Goal: Task Accomplishment & Management: Use online tool/utility

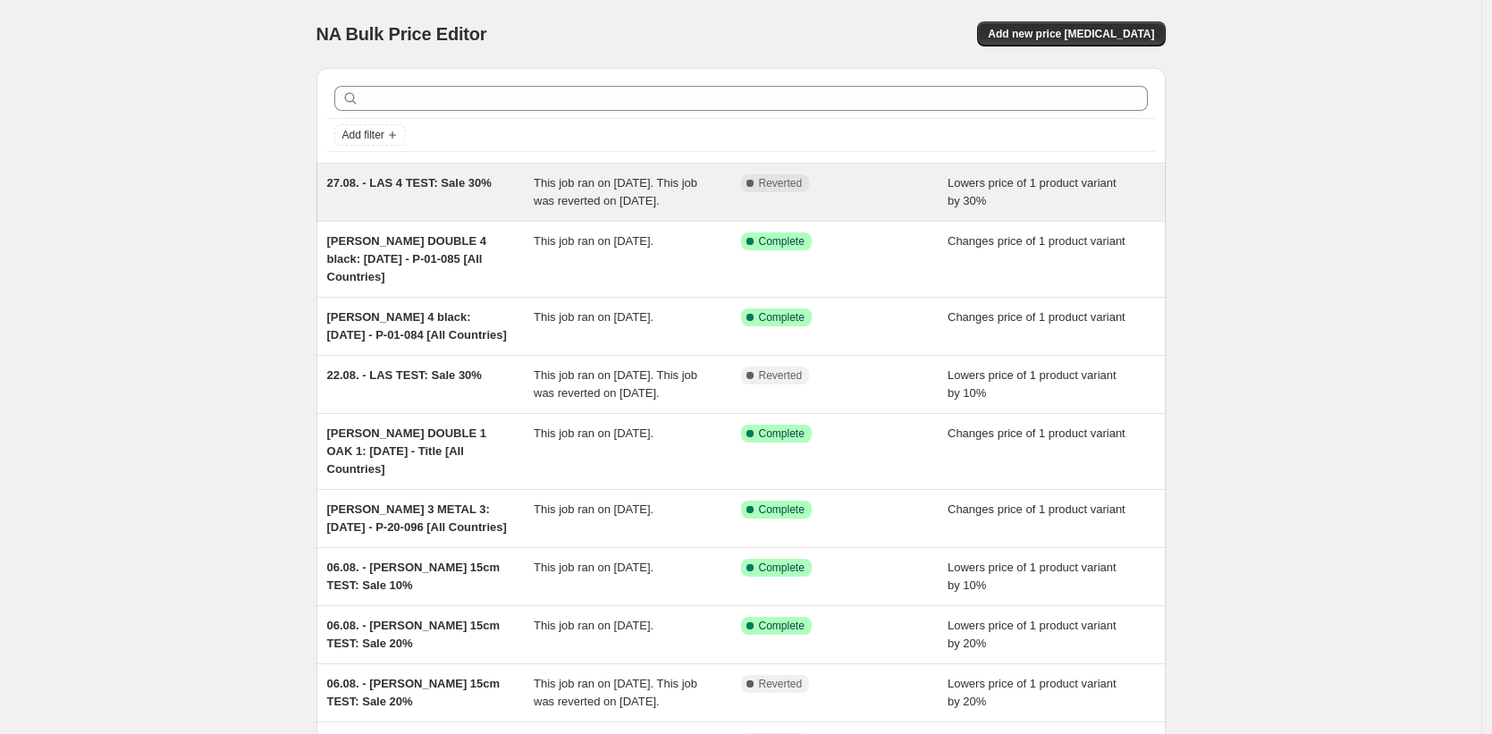
click at [473, 210] on div "27.08. - LAS 4 TEST: Sale 30%" at bounding box center [430, 192] width 207 height 36
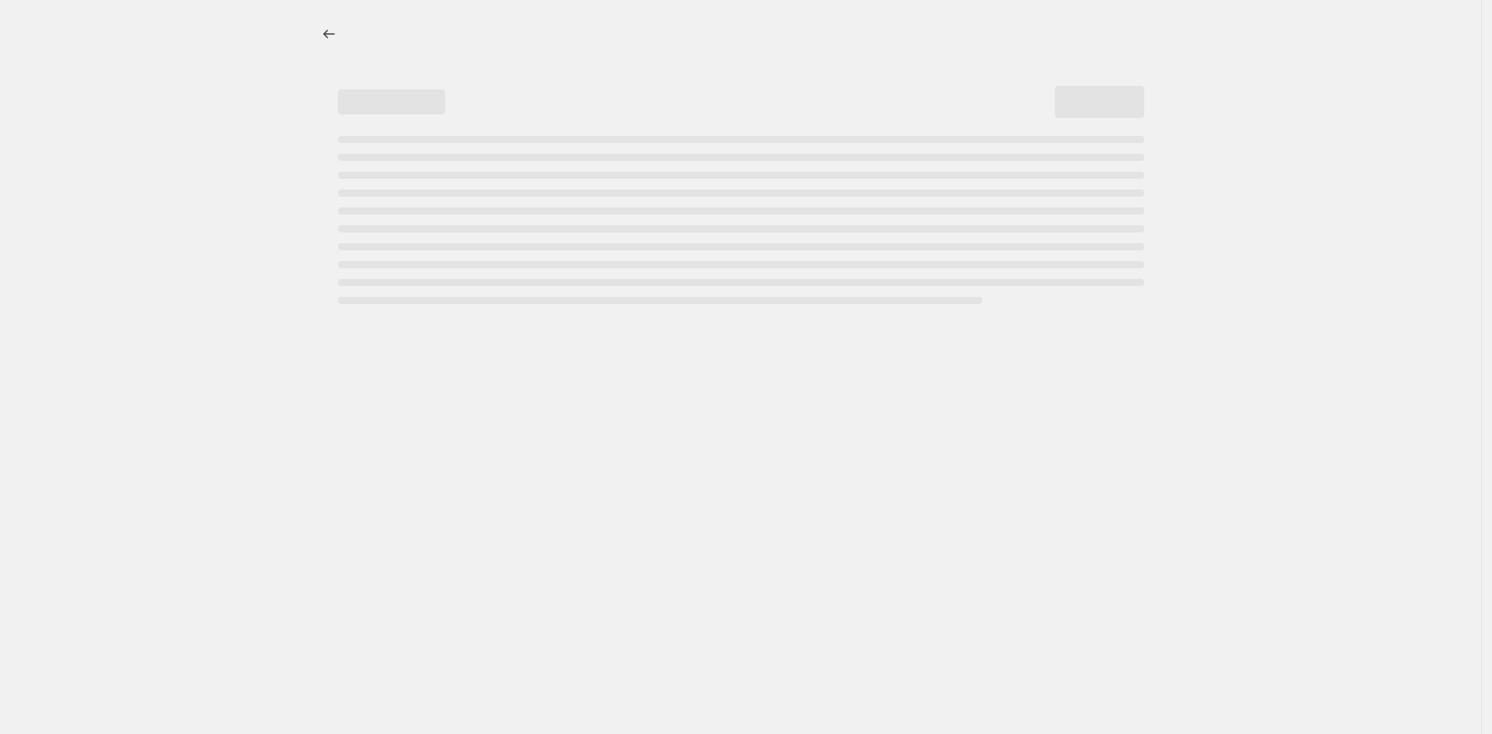
select select "percentage"
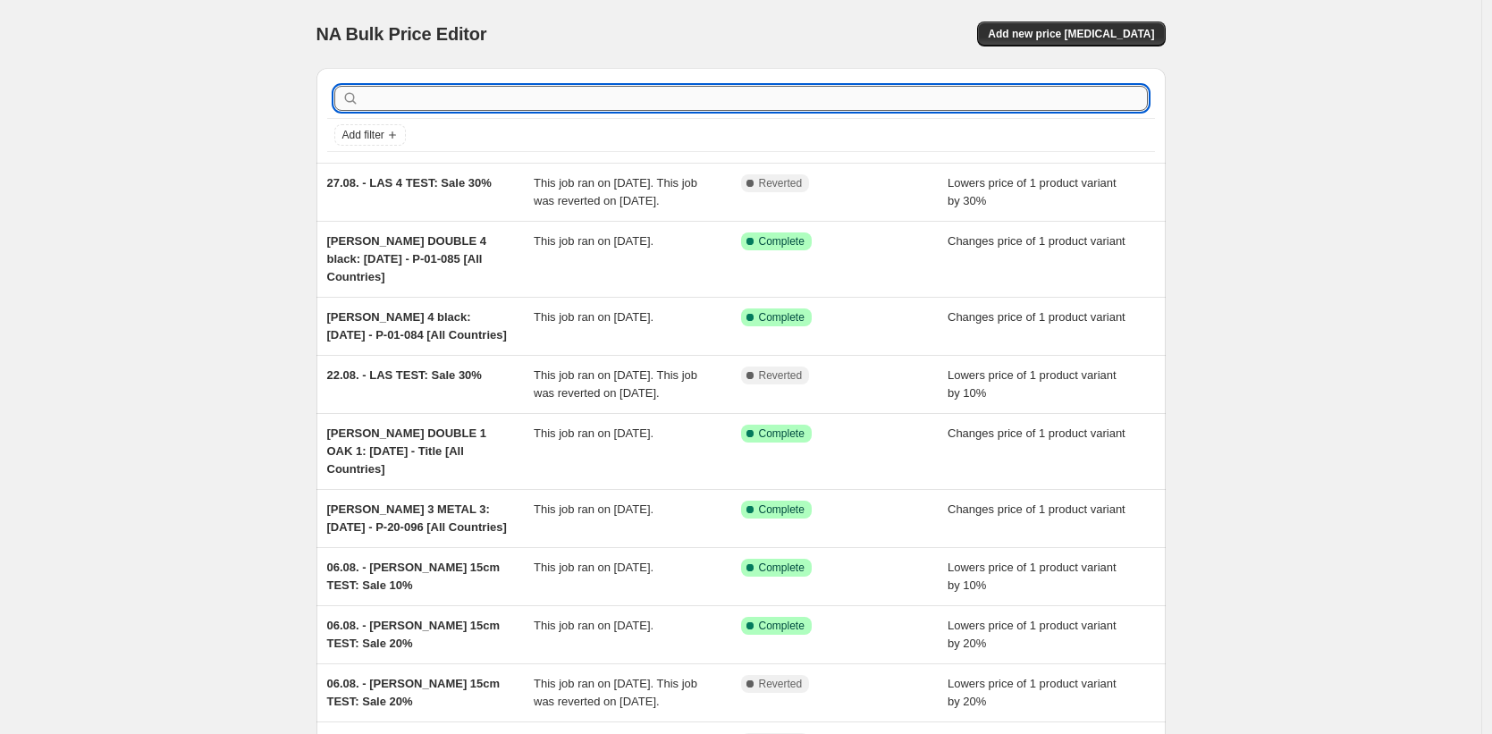
click at [507, 90] on input "text" at bounding box center [755, 98] width 785 height 25
type input "tesrt"
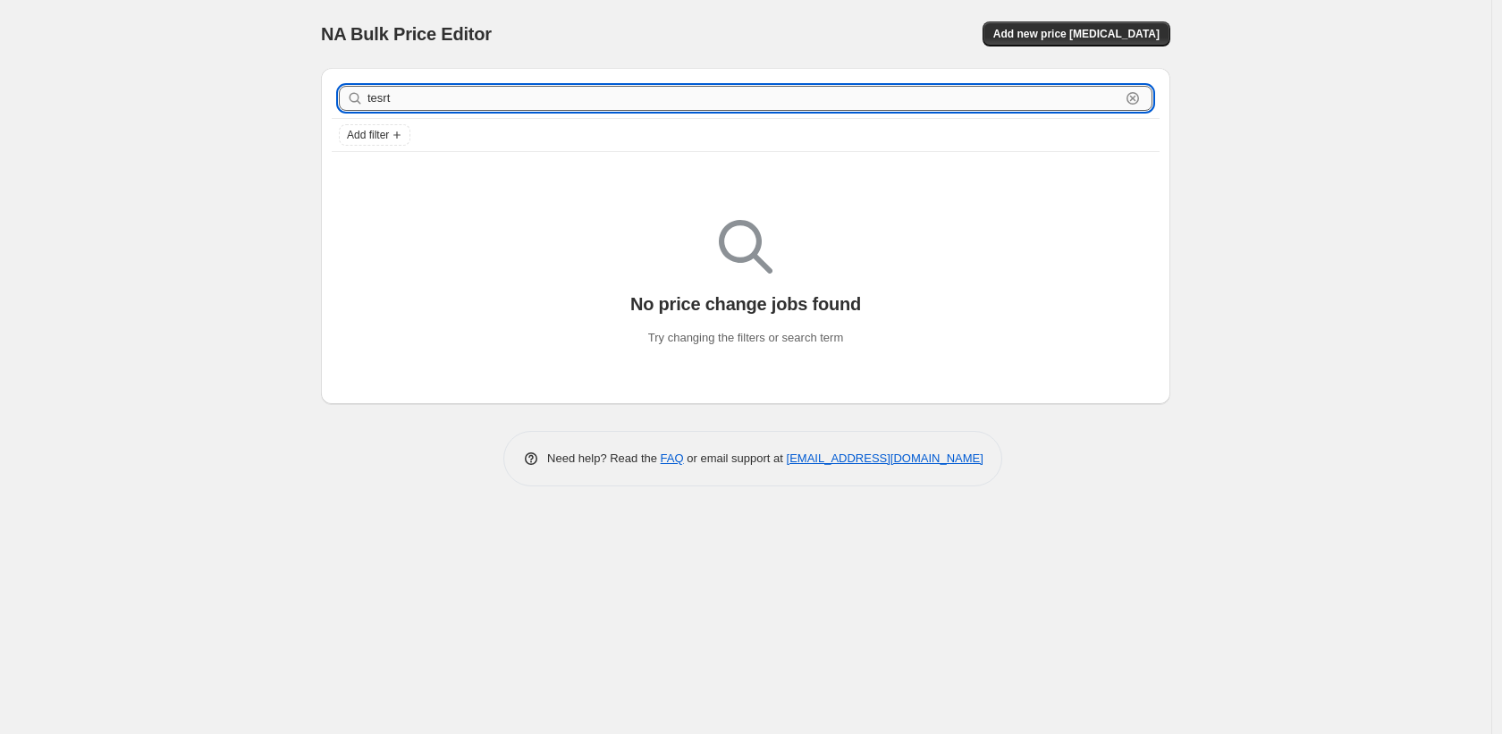
drag, startPoint x: 397, startPoint y: 97, endPoint x: 384, endPoint y: 98, distance: 12.5
click at [384, 98] on input "tesrt" at bounding box center [743, 98] width 753 height 25
type input "test"
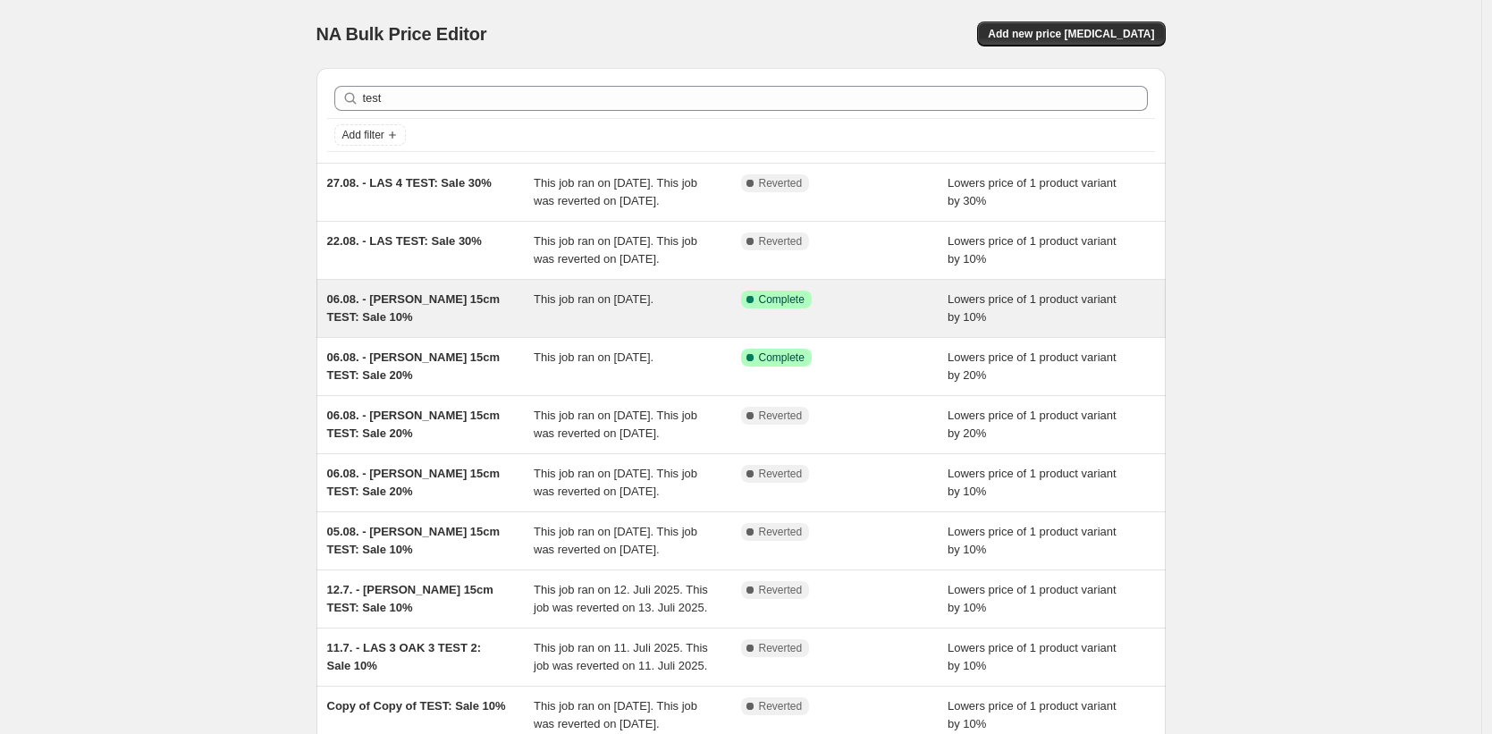
click at [451, 326] on div "06.08. - [PERSON_NAME] 15cm TEST: Sale 10%" at bounding box center [430, 309] width 207 height 36
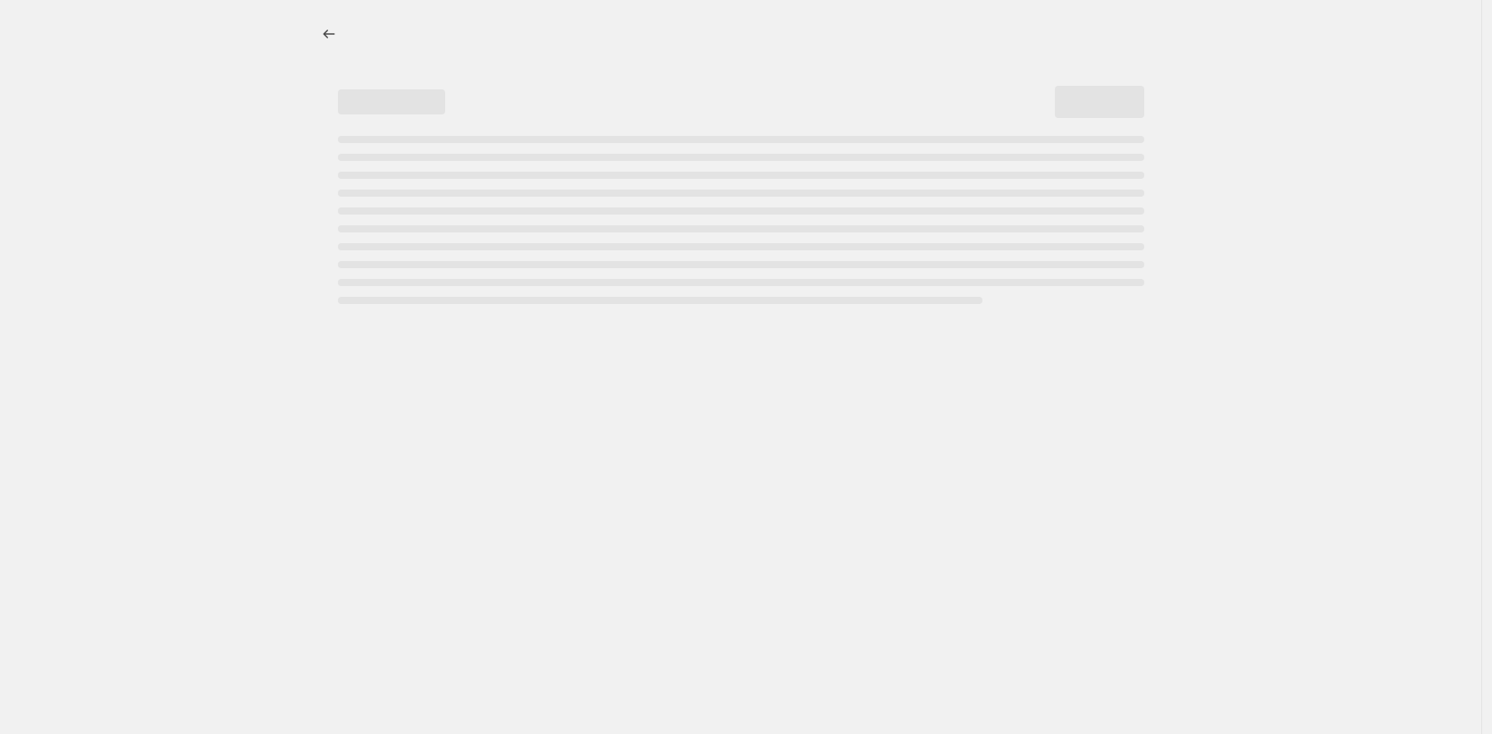
select select "percentage"
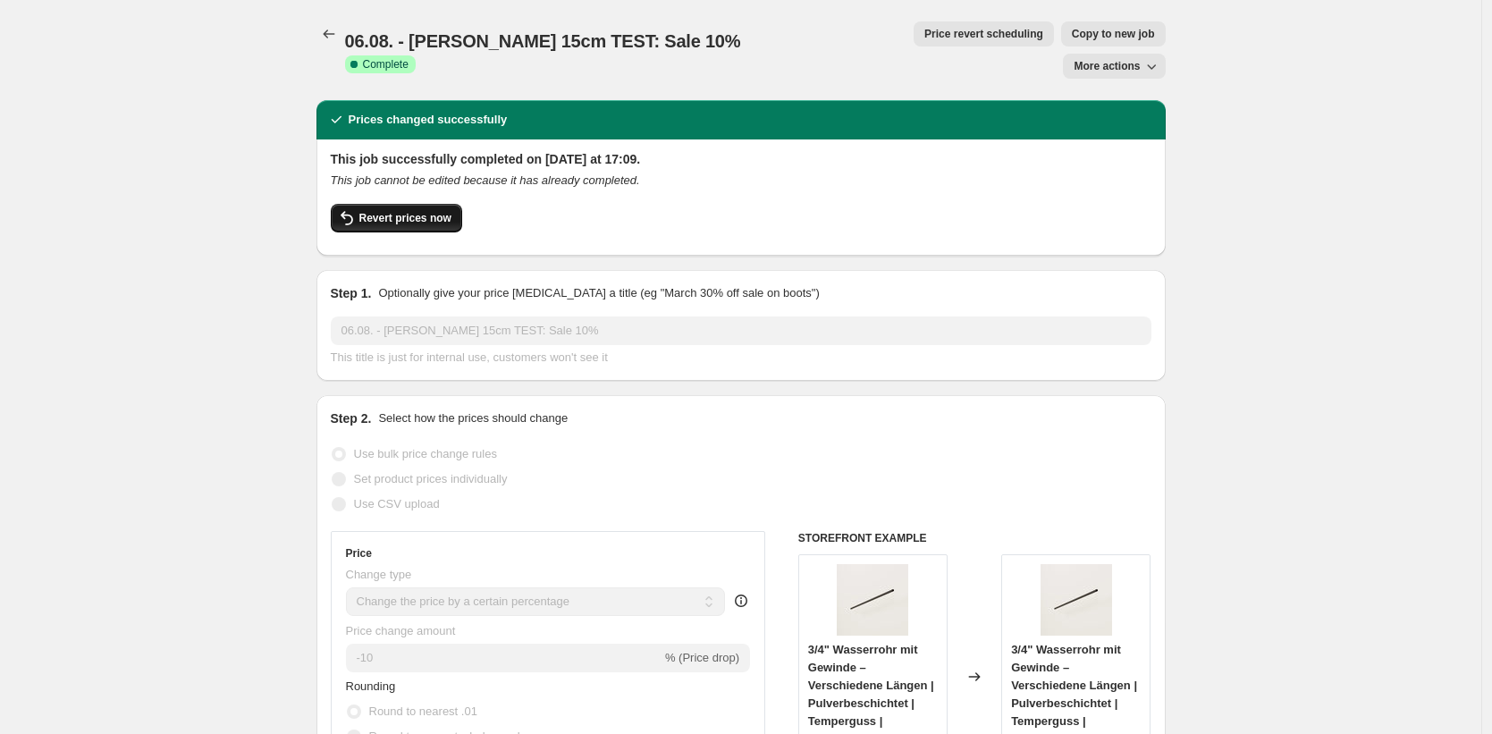
click at [402, 211] on span "Revert prices now" at bounding box center [405, 218] width 92 height 14
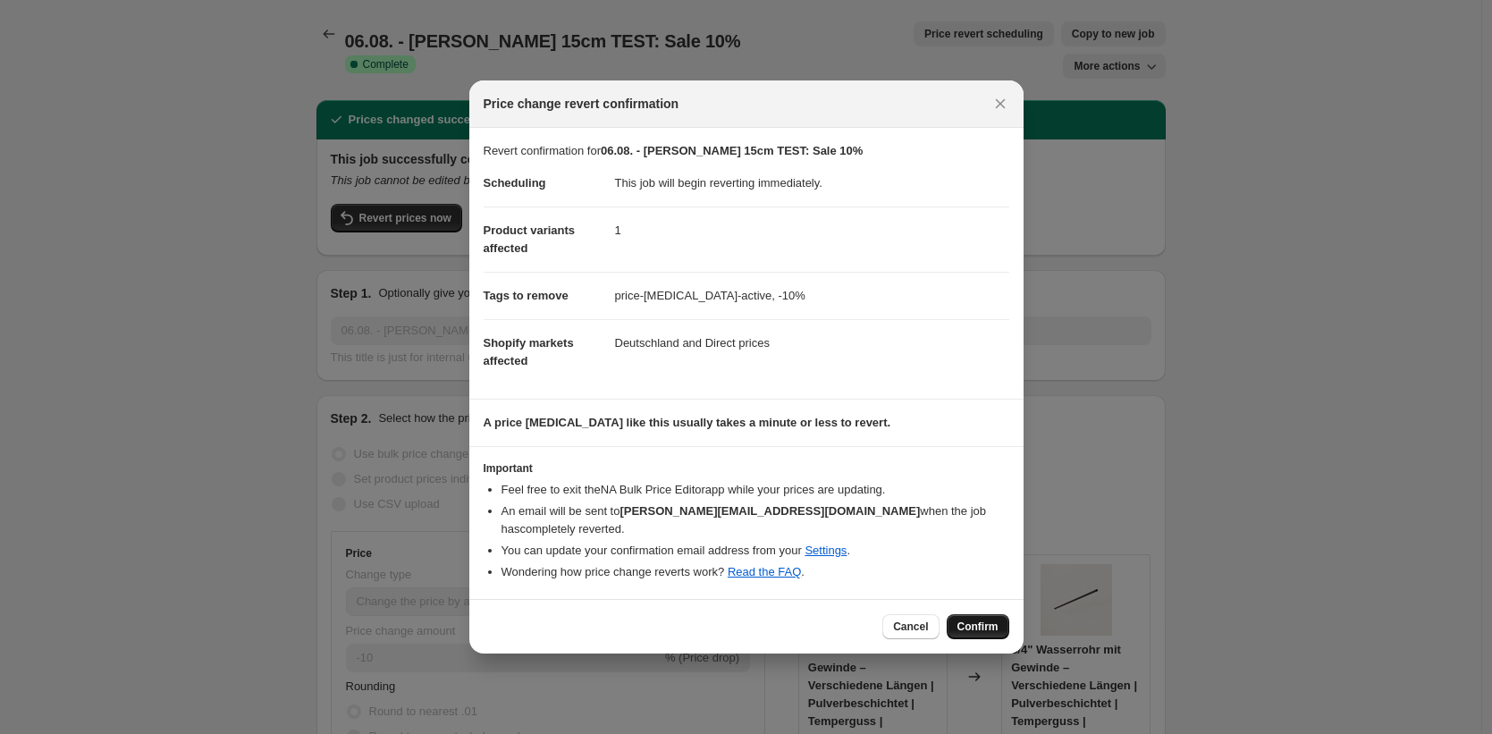
click at [1004, 625] on button "Confirm" at bounding box center [978, 626] width 63 height 25
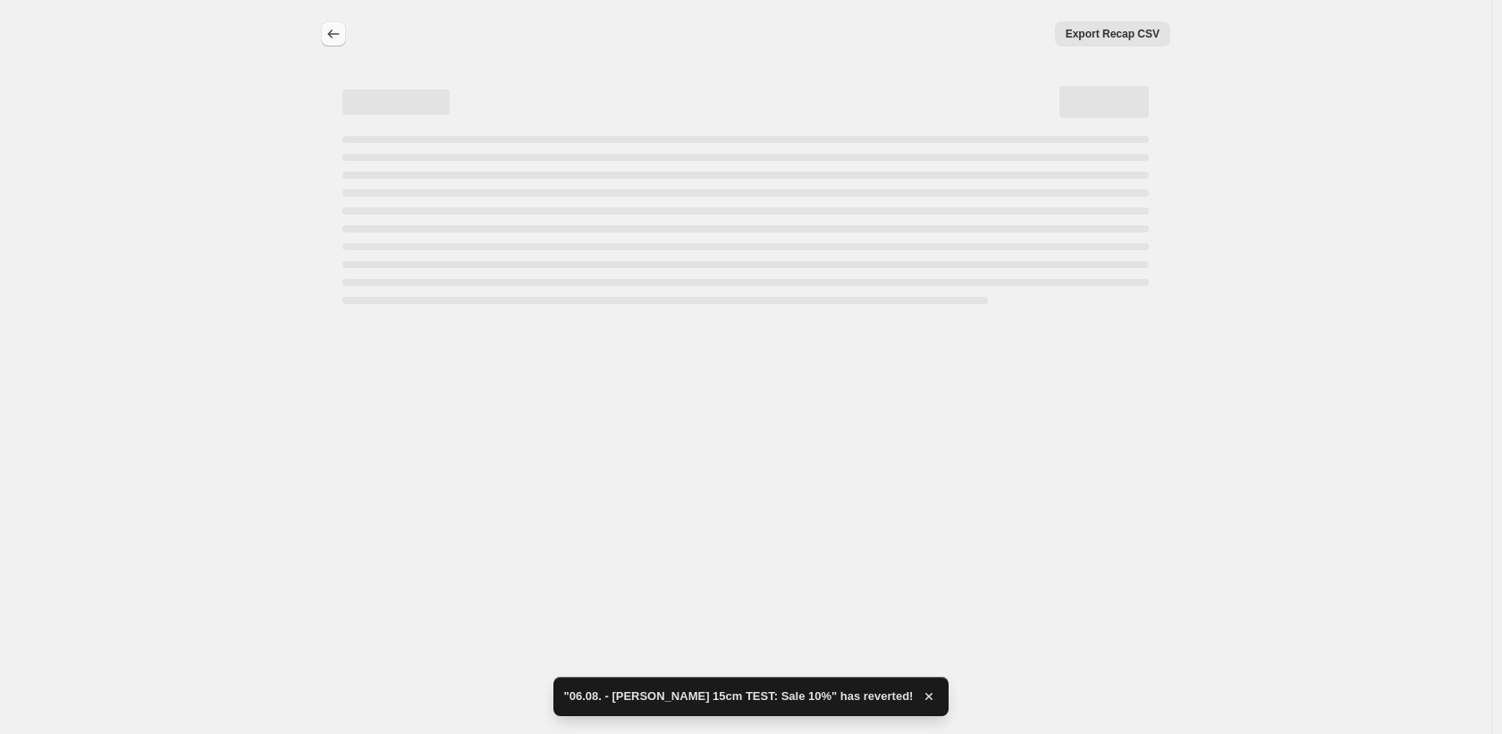
select select "percentage"
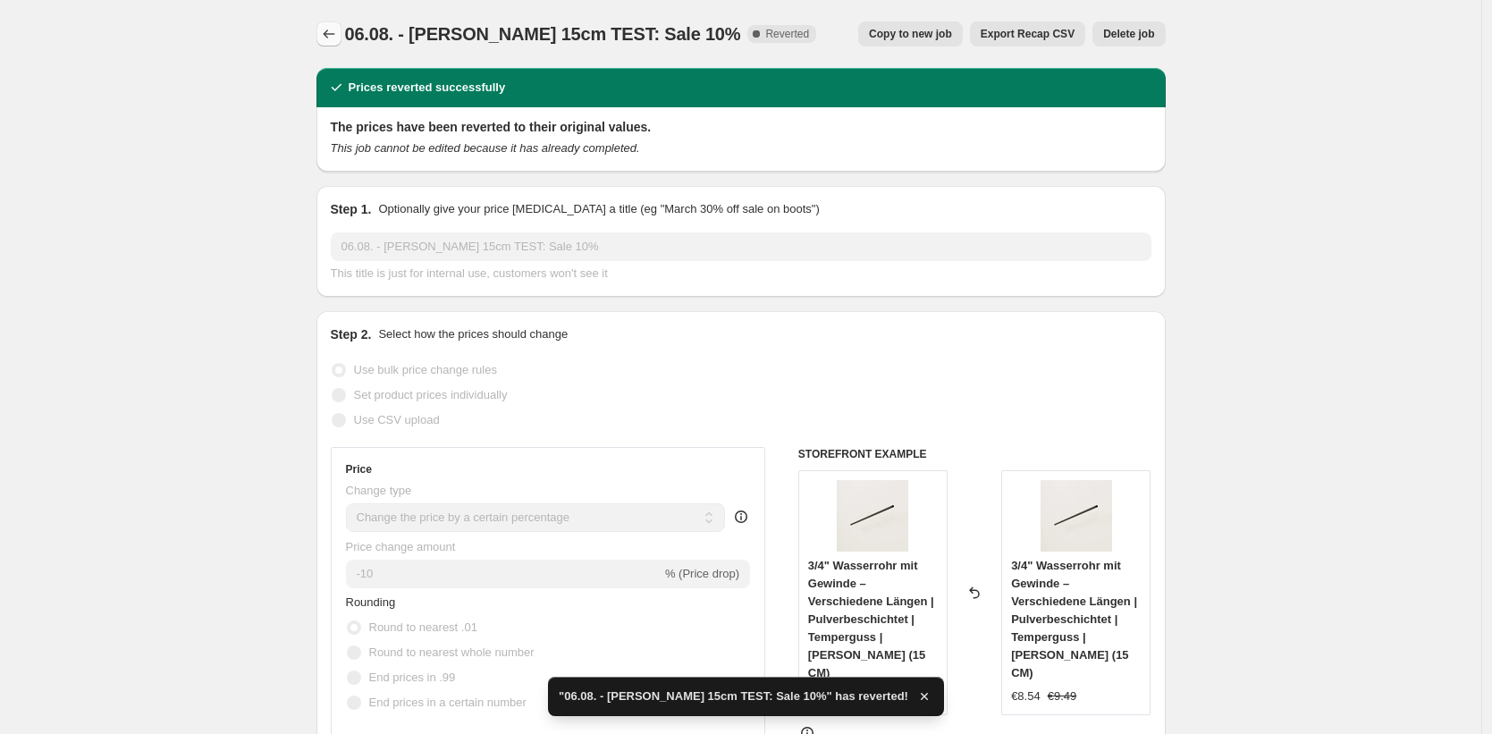
click at [333, 34] on icon "Price change jobs" at bounding box center [329, 34] width 18 height 18
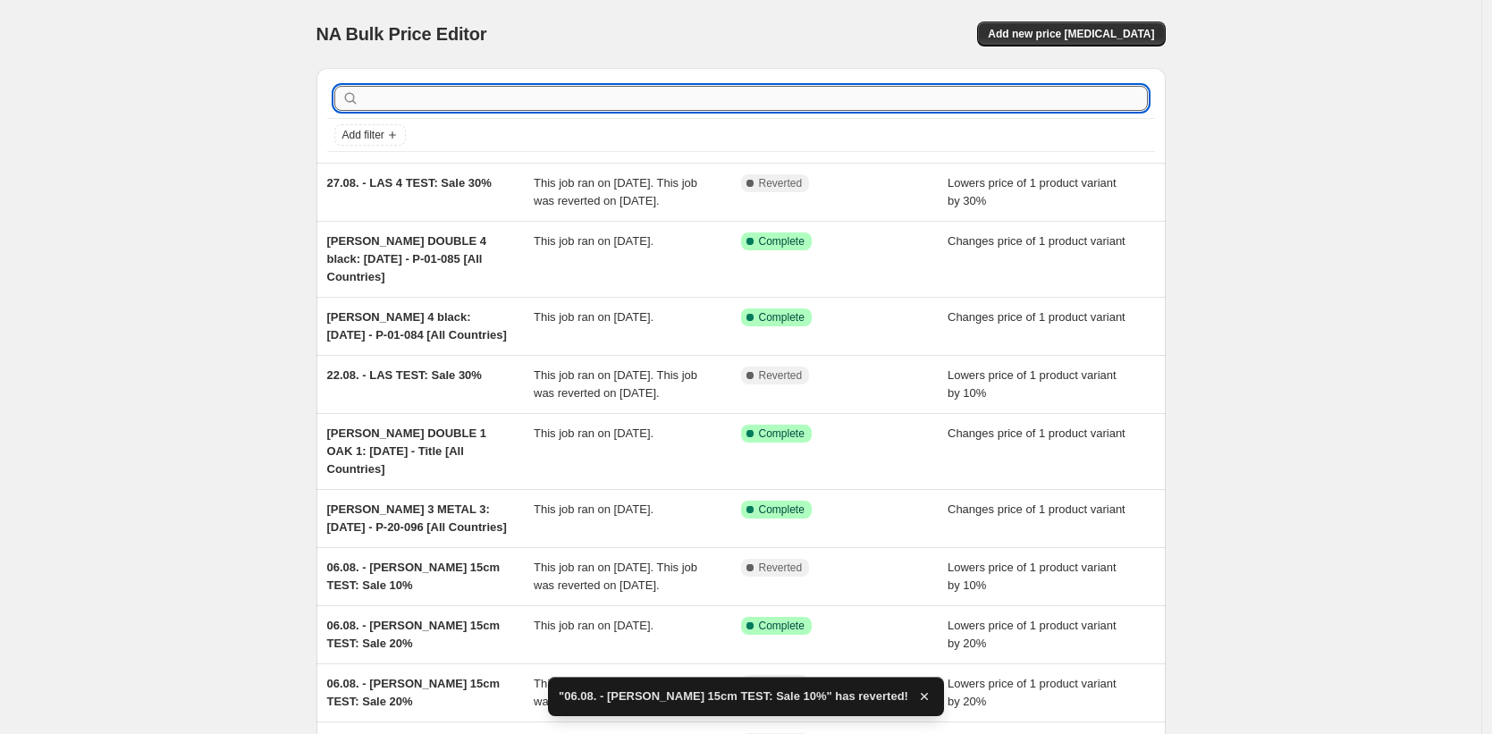
click at [454, 92] on input "text" at bounding box center [755, 98] width 785 height 25
type input "test"
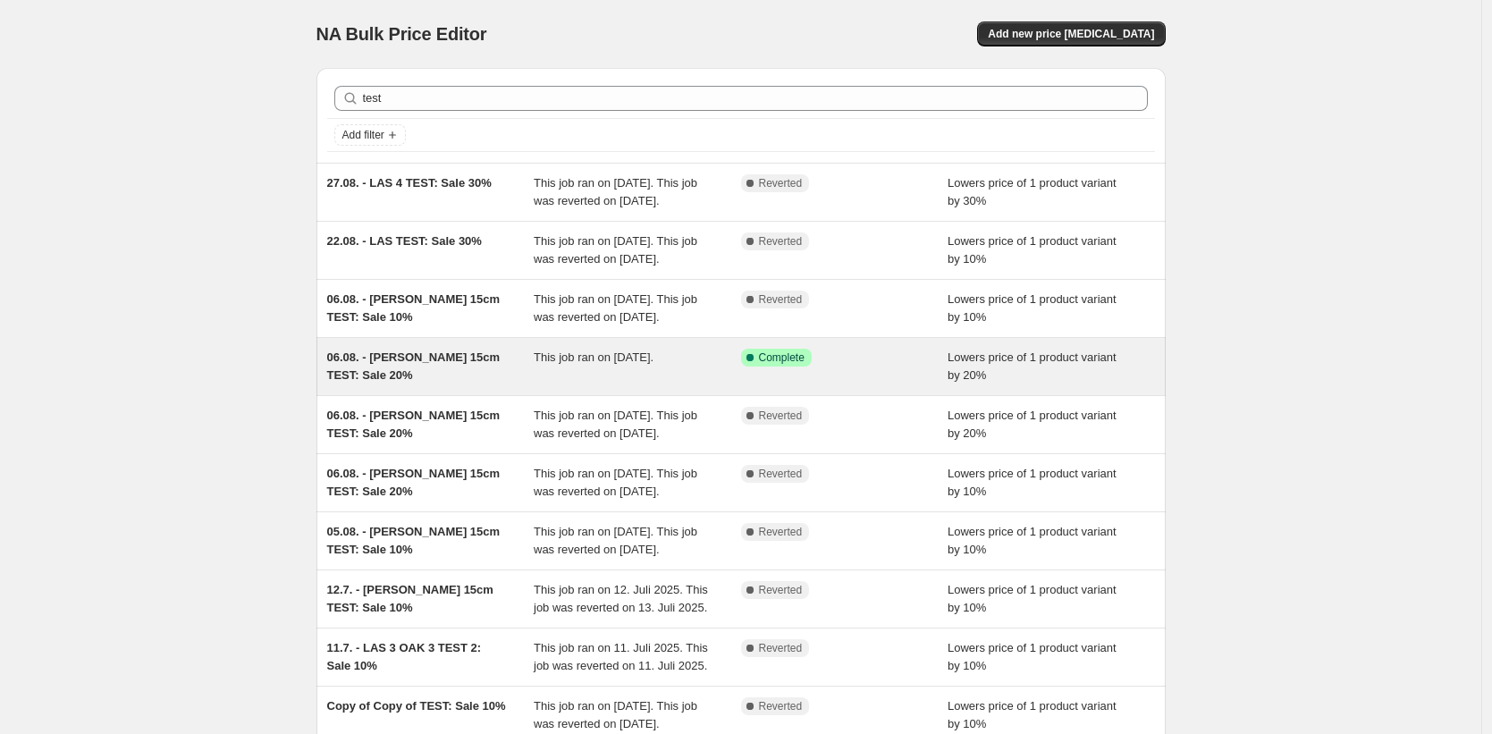
click at [484, 384] on div "06.08. - [PERSON_NAME] 15cm TEST: Sale 20%" at bounding box center [430, 367] width 207 height 36
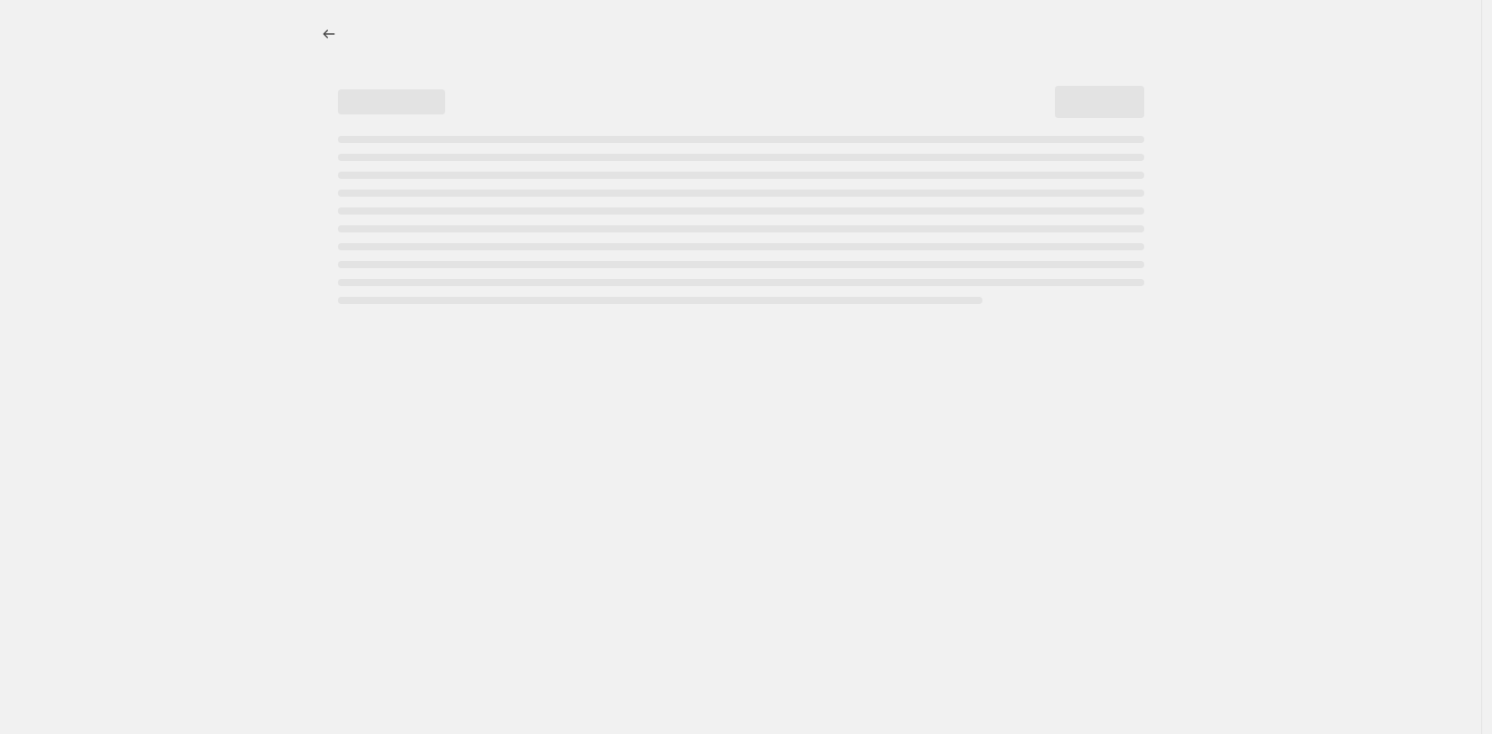
select select "percentage"
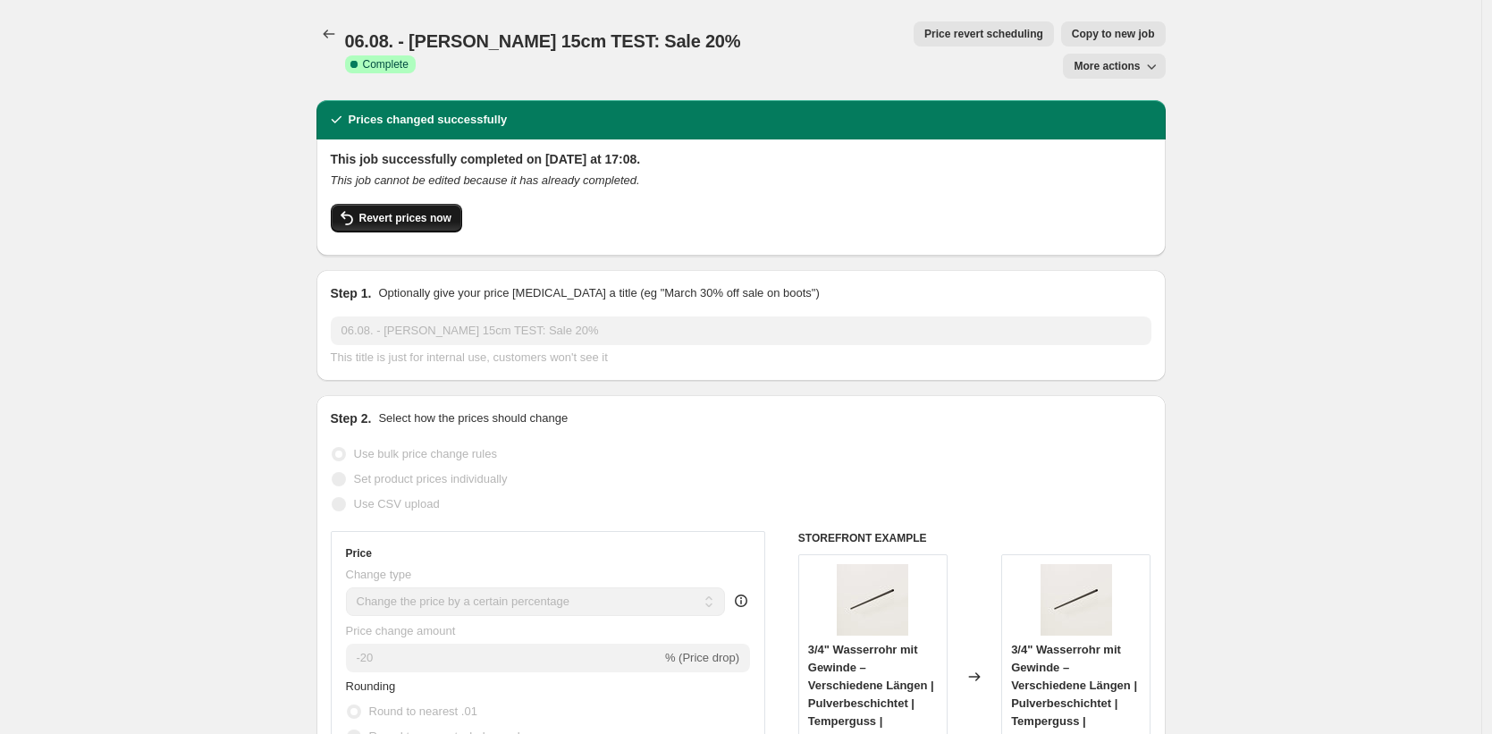
click at [424, 211] on span "Revert prices now" at bounding box center [405, 218] width 92 height 14
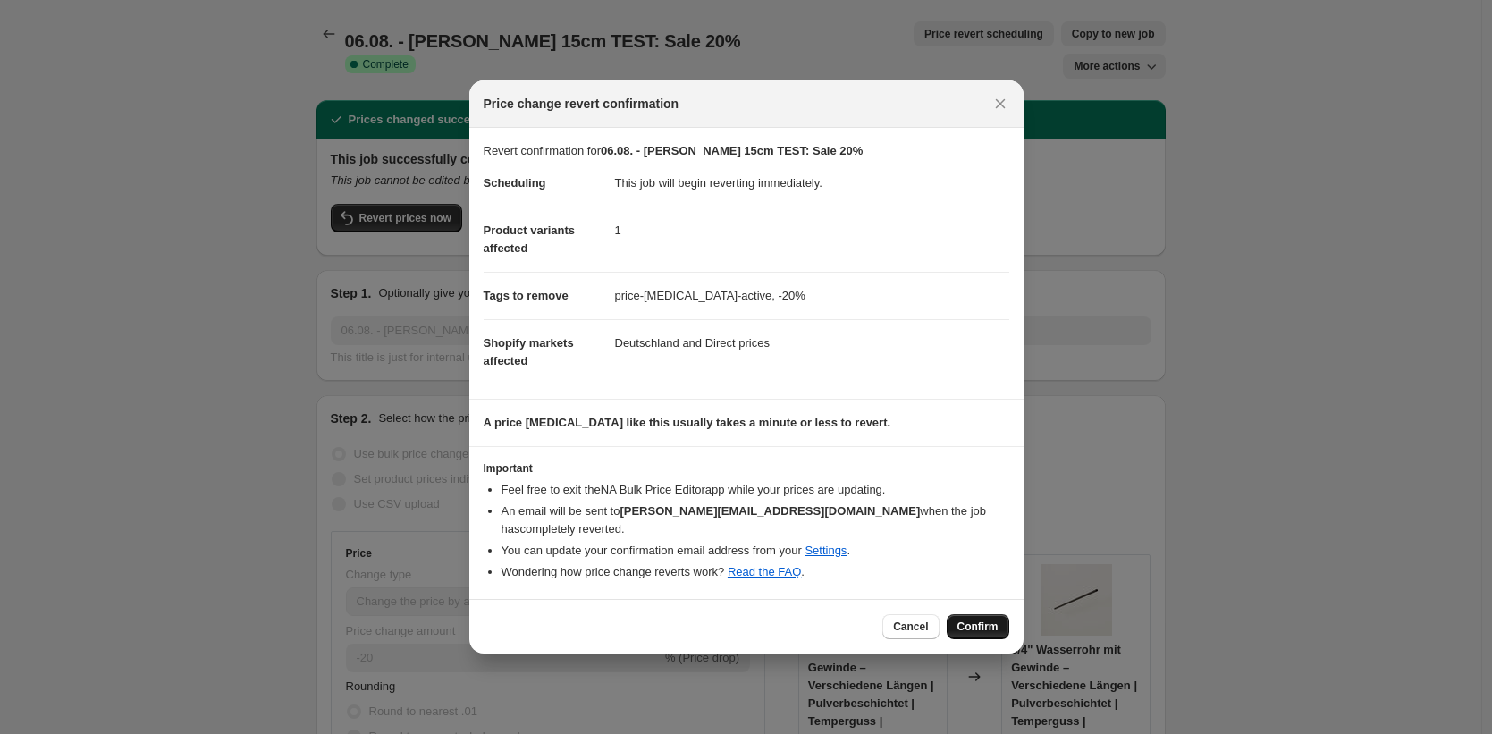
click at [975, 621] on span "Confirm" at bounding box center [978, 627] width 41 height 14
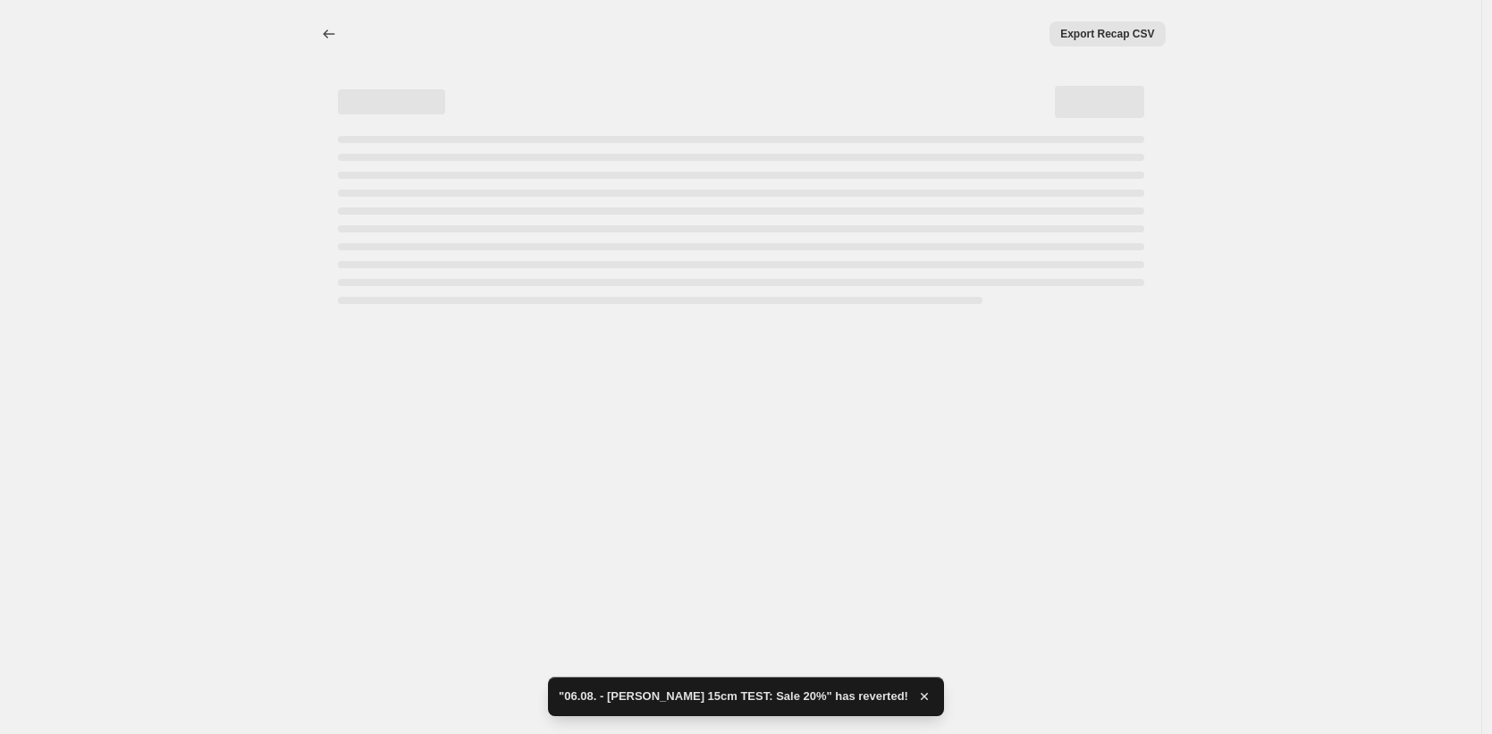
select select "percentage"
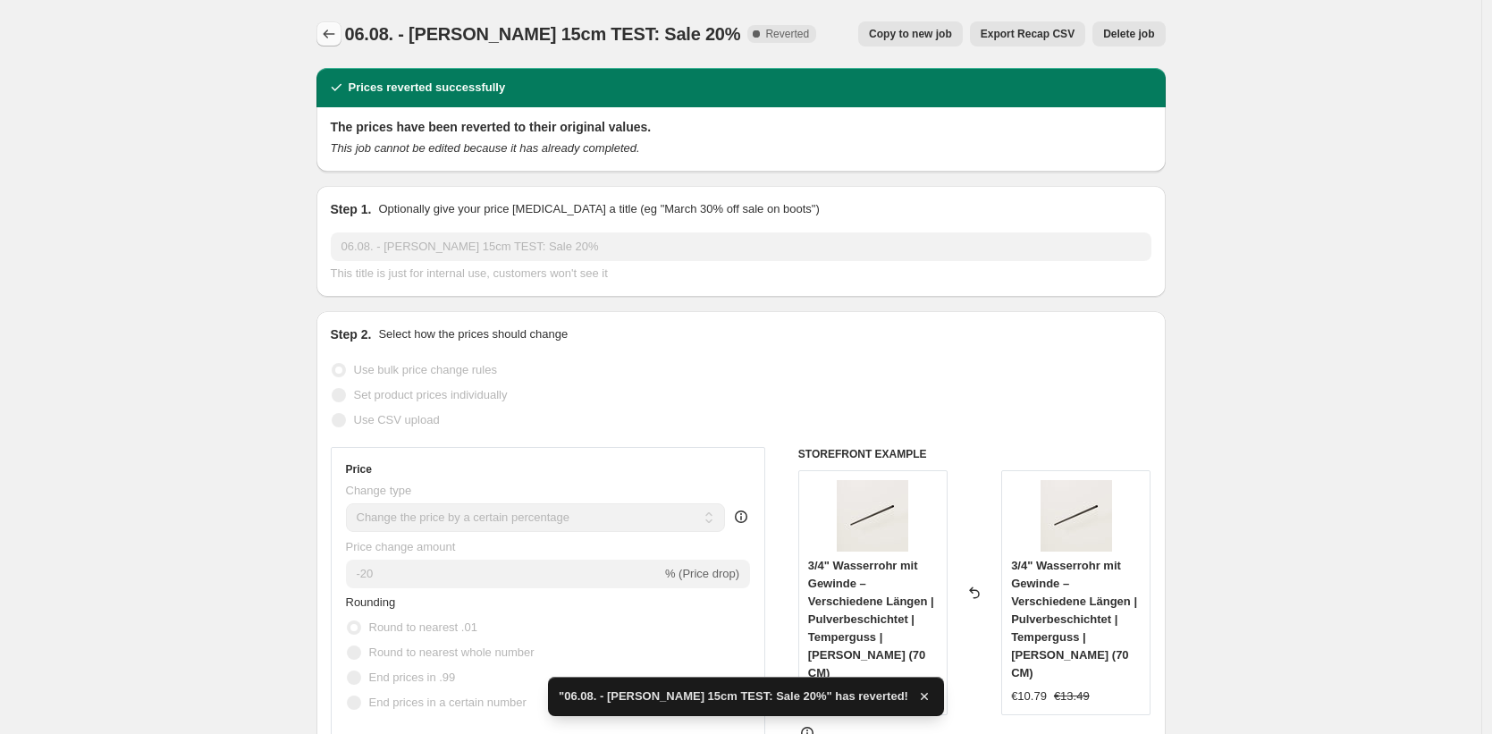
click at [333, 32] on icon "Price change jobs" at bounding box center [329, 34] width 18 height 18
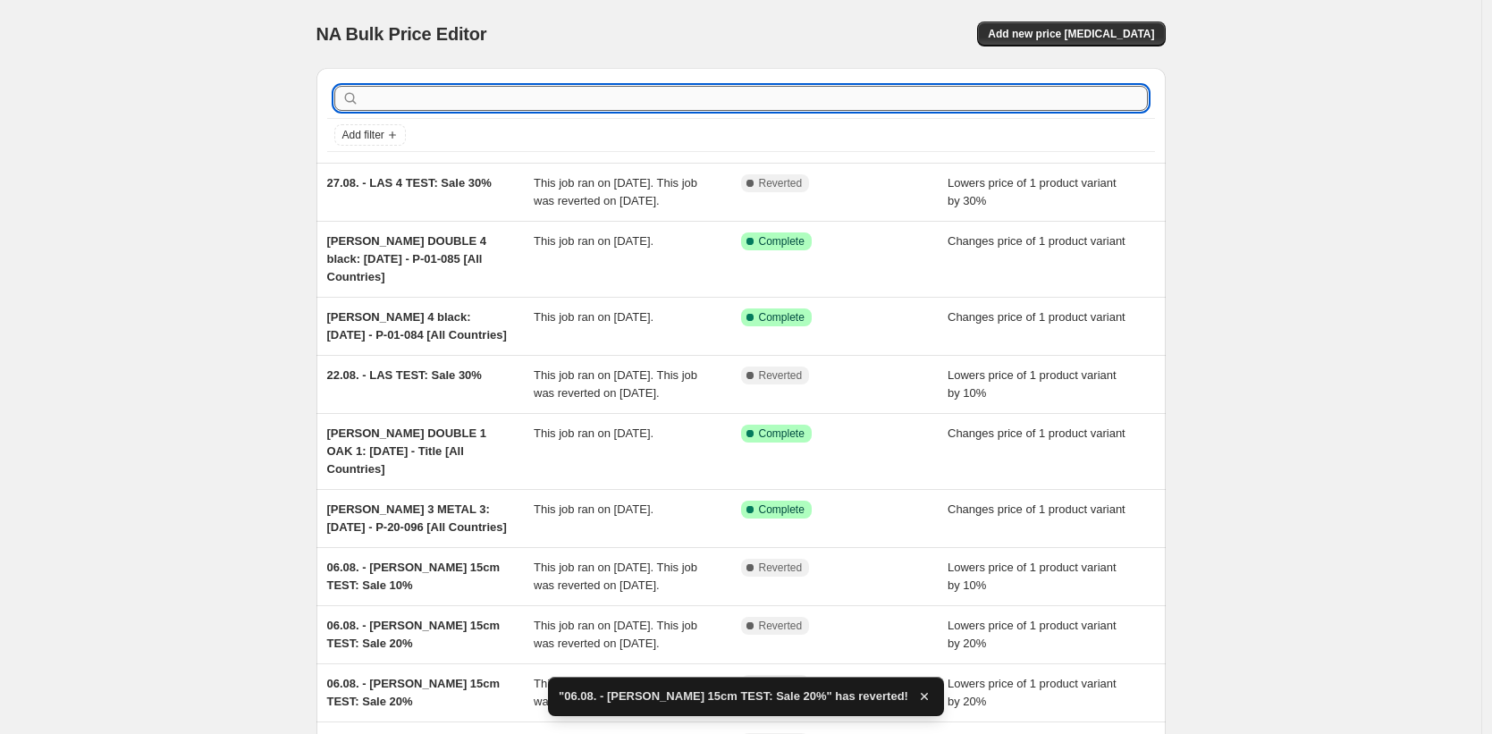
click at [500, 89] on input "text" at bounding box center [755, 98] width 785 height 25
type input "test"
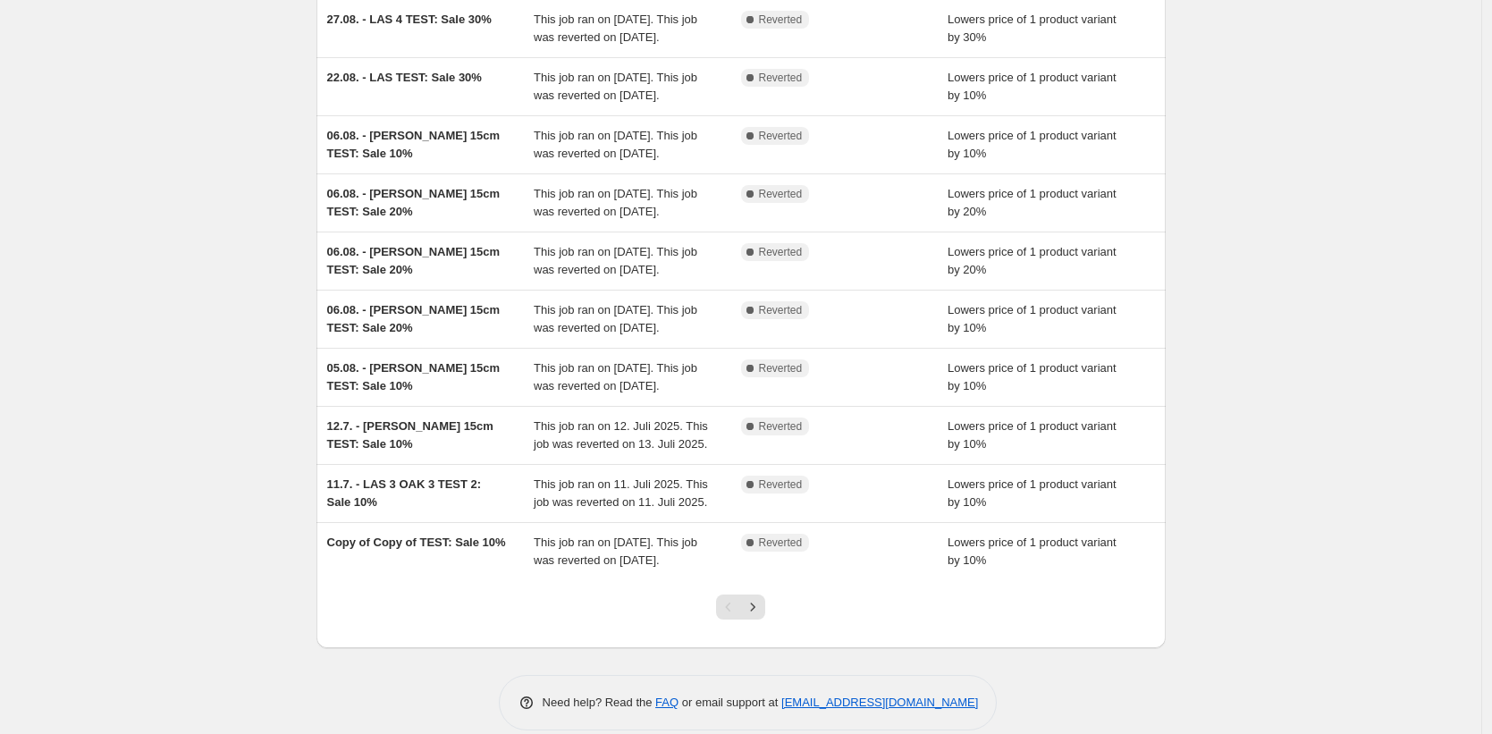
scroll to position [366, 0]
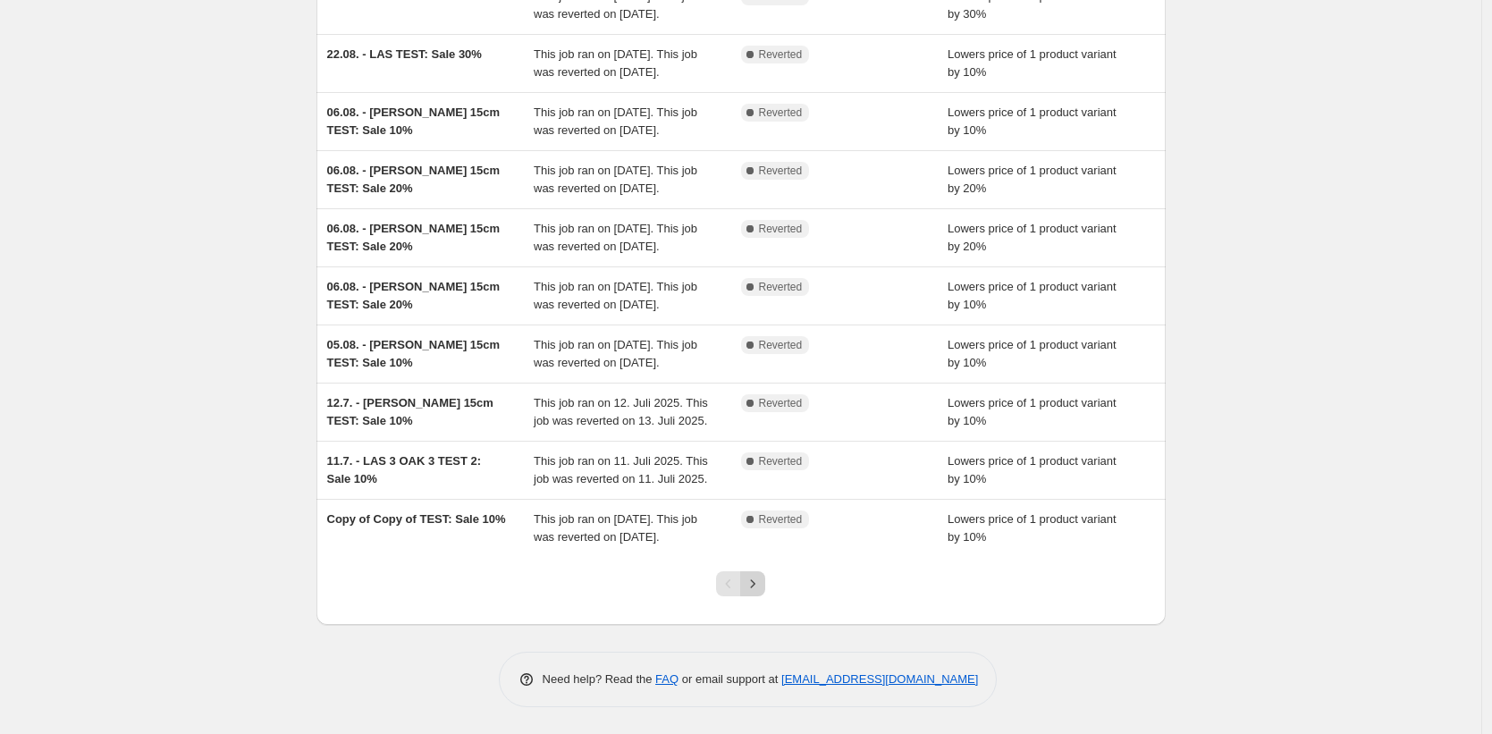
click at [751, 589] on icon "Next" at bounding box center [753, 584] width 18 height 18
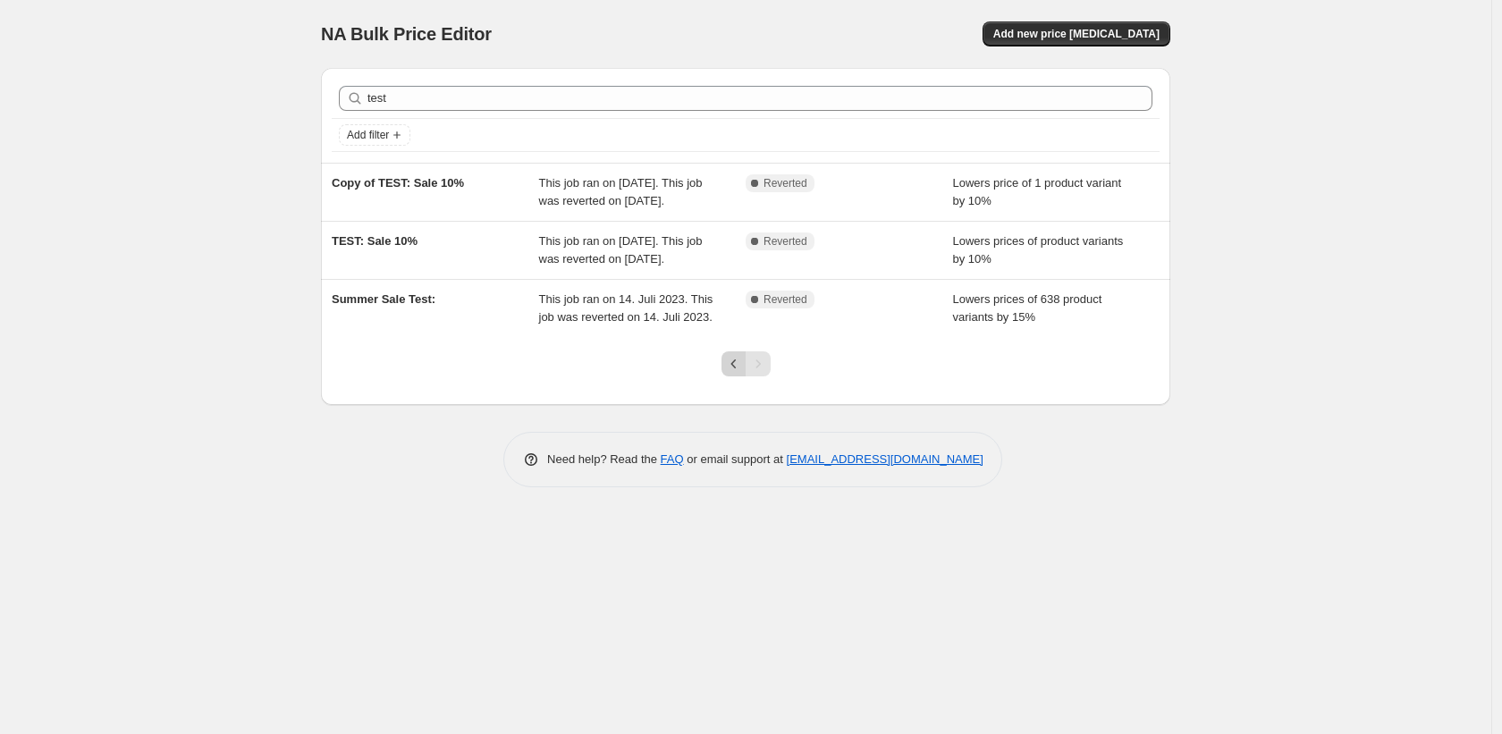
click at [730, 373] on icon "Previous" at bounding box center [734, 364] width 18 height 18
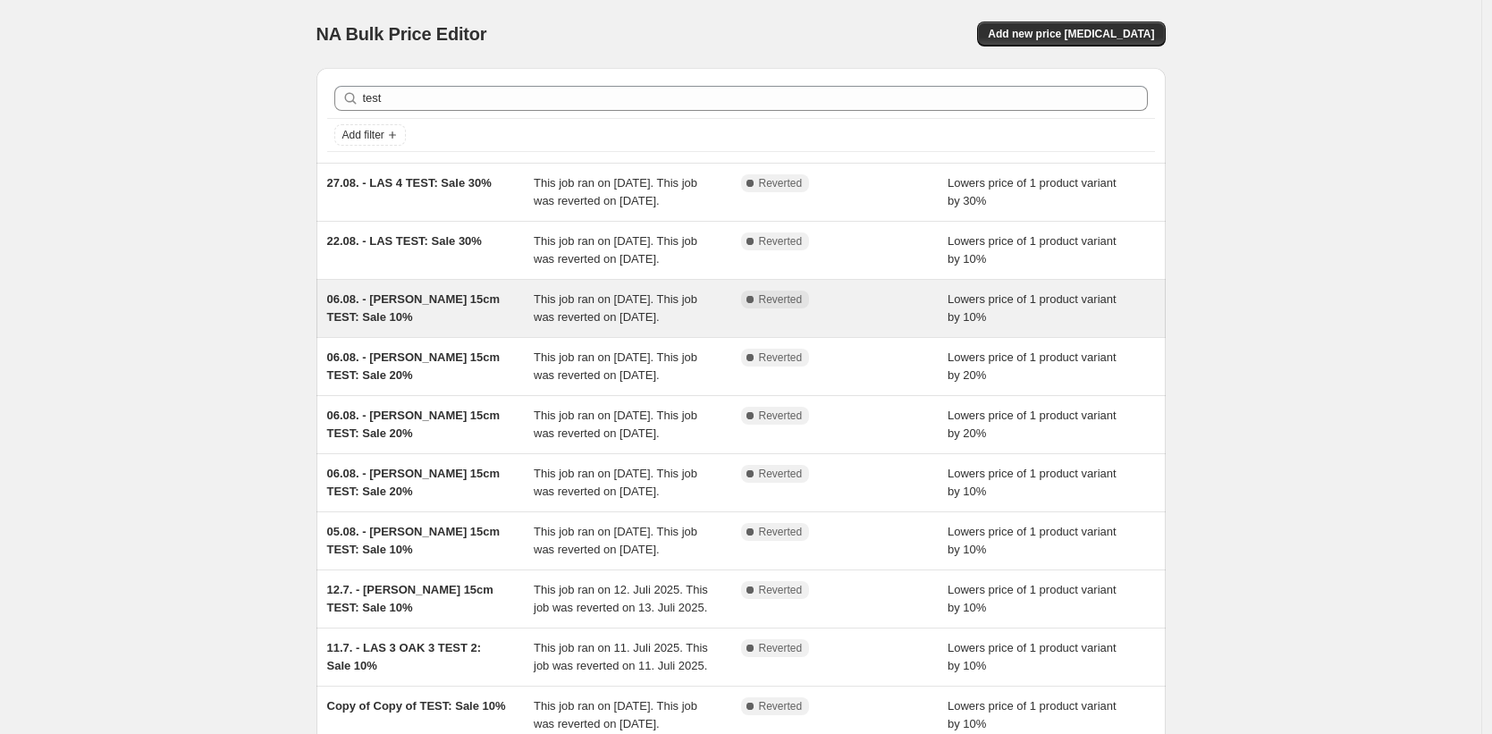
click at [502, 326] on div "06.08. - [PERSON_NAME] 15cm TEST: Sale 10%" at bounding box center [430, 309] width 207 height 36
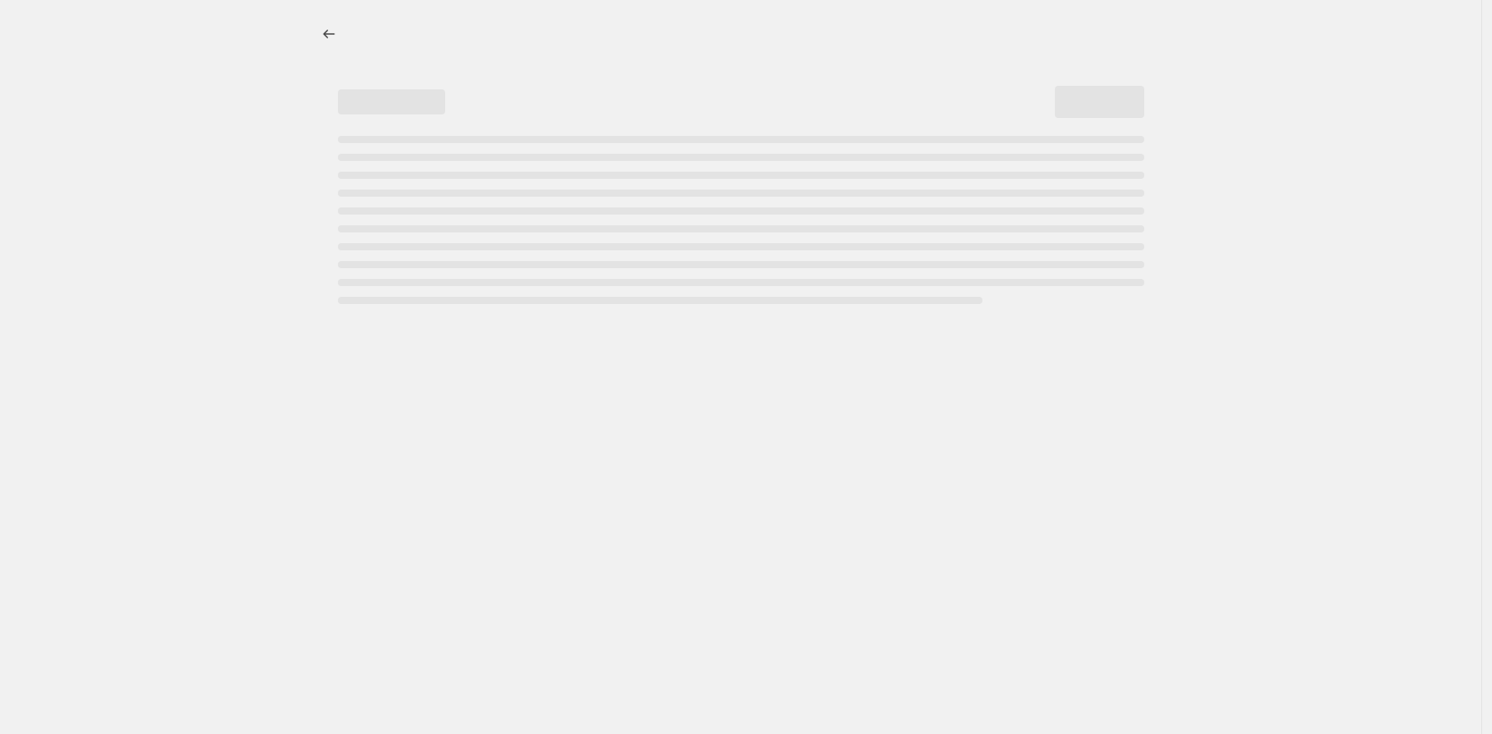
select select "percentage"
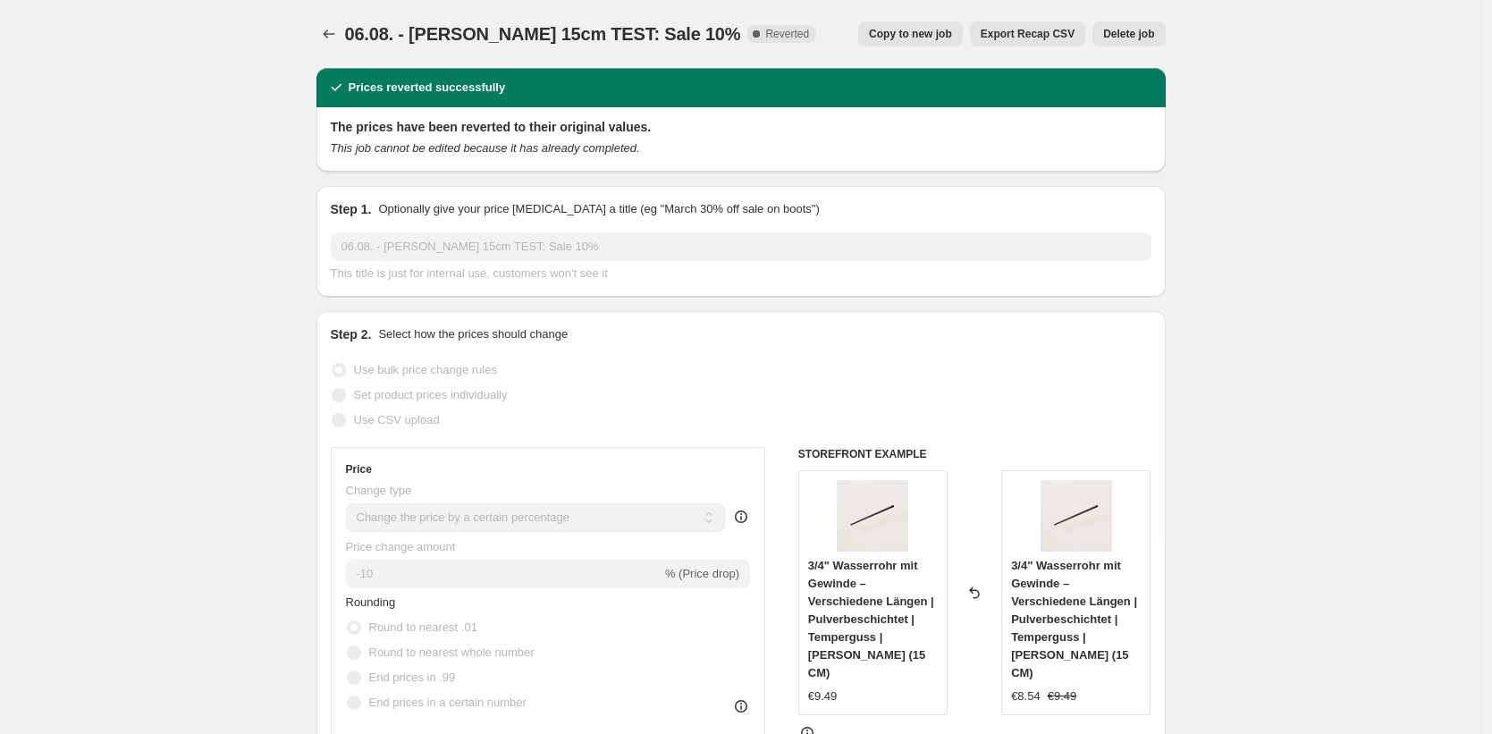
click at [920, 41] on button "Copy to new job" at bounding box center [910, 33] width 105 height 25
select select "percentage"
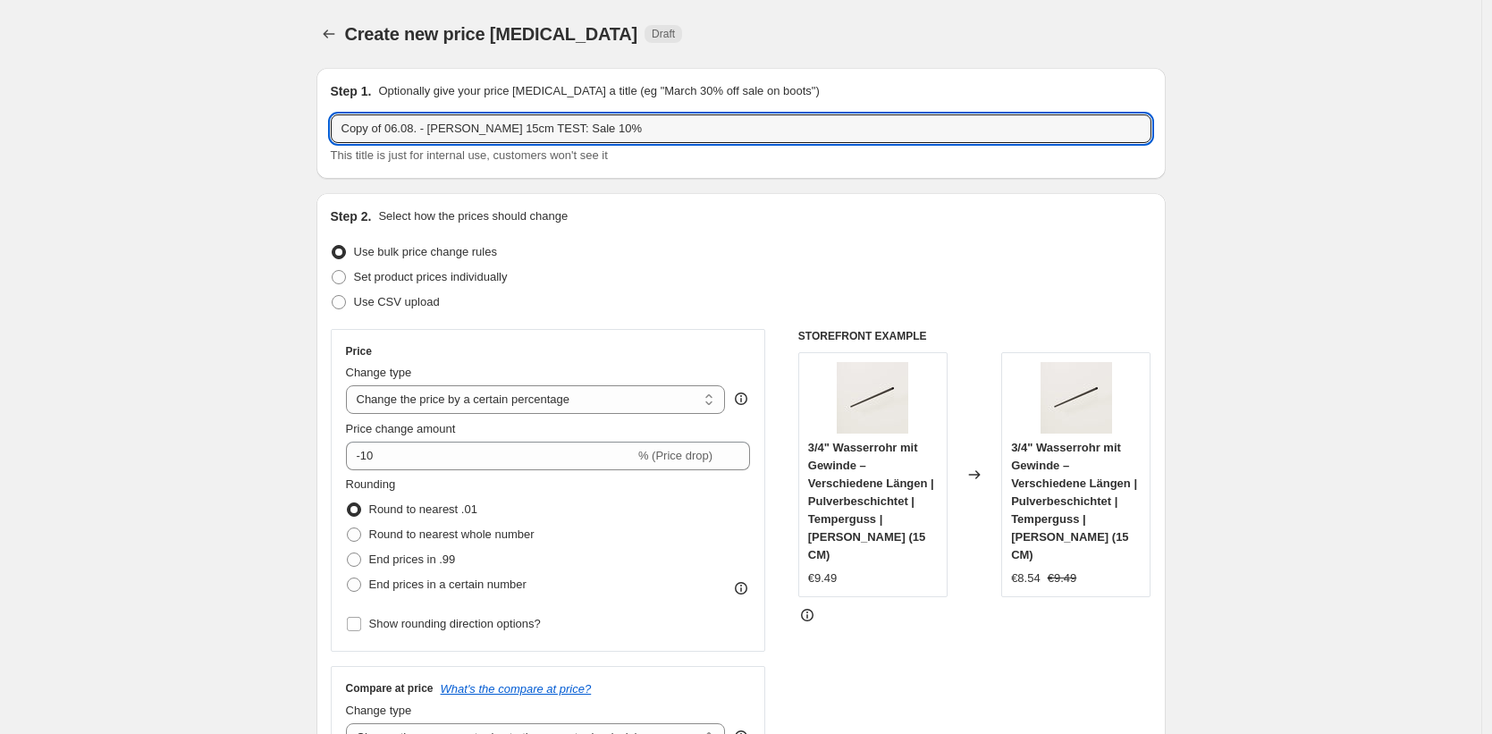
drag, startPoint x: 426, startPoint y: 129, endPoint x: 285, endPoint y: 112, distance: 142.3
drag, startPoint x: 579, startPoint y: 131, endPoint x: 445, endPoint y: 124, distance: 134.3
click at [445, 124] on input "10 Uhr Test - [PERSON_NAME] 15cm TEST: Sale 10%" at bounding box center [741, 128] width 821 height 29
click at [451, 131] on input "10 Uhr Test - Rohre + LAS 4 GOLD – [DATE]" at bounding box center [741, 128] width 821 height 29
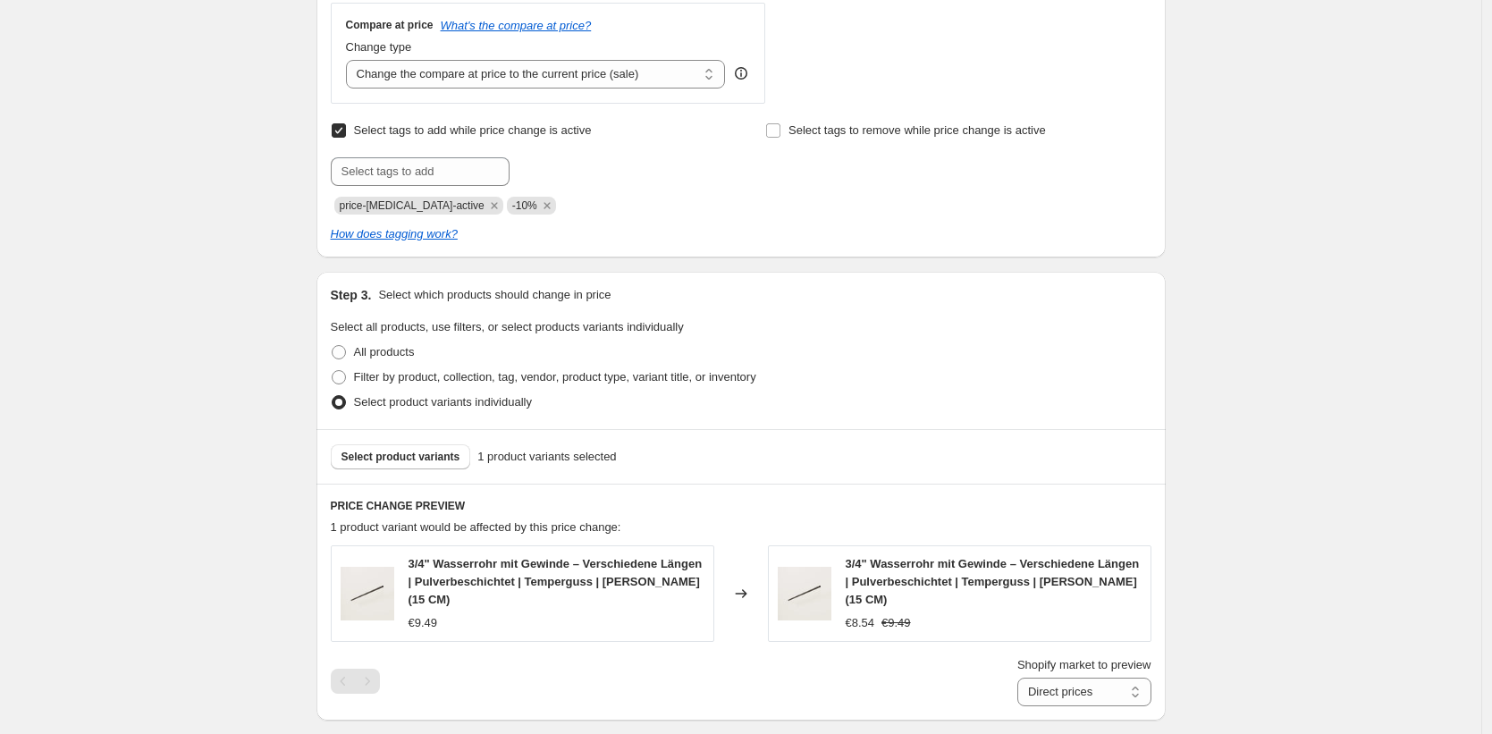
scroll to position [784, 0]
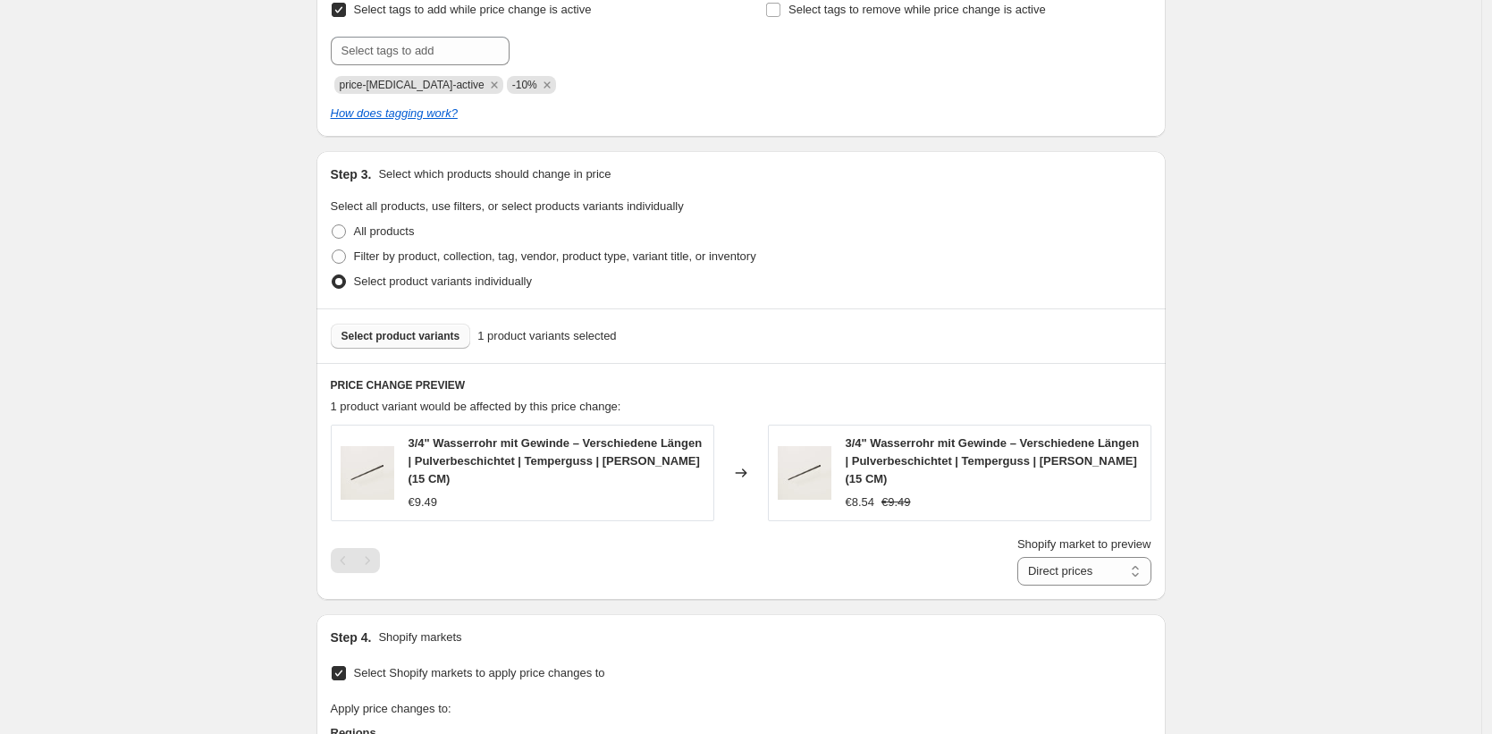
type input "10 Uhr Test - [PERSON_NAME] 15cm 70cm + LAS 4 GOLD – [DATE]"
click at [420, 341] on span "Select product variants" at bounding box center [401, 336] width 119 height 14
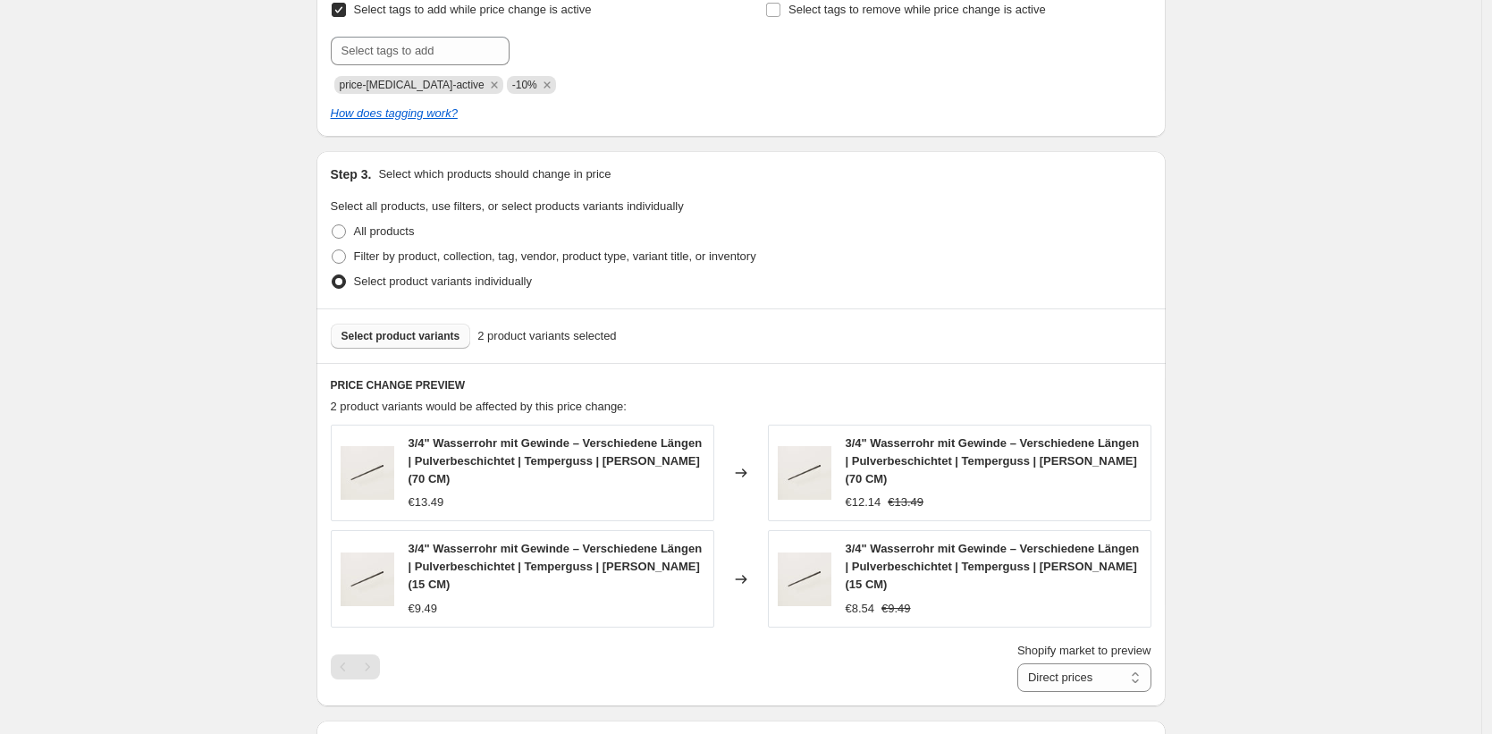
click at [389, 336] on span "Select product variants" at bounding box center [401, 336] width 119 height 14
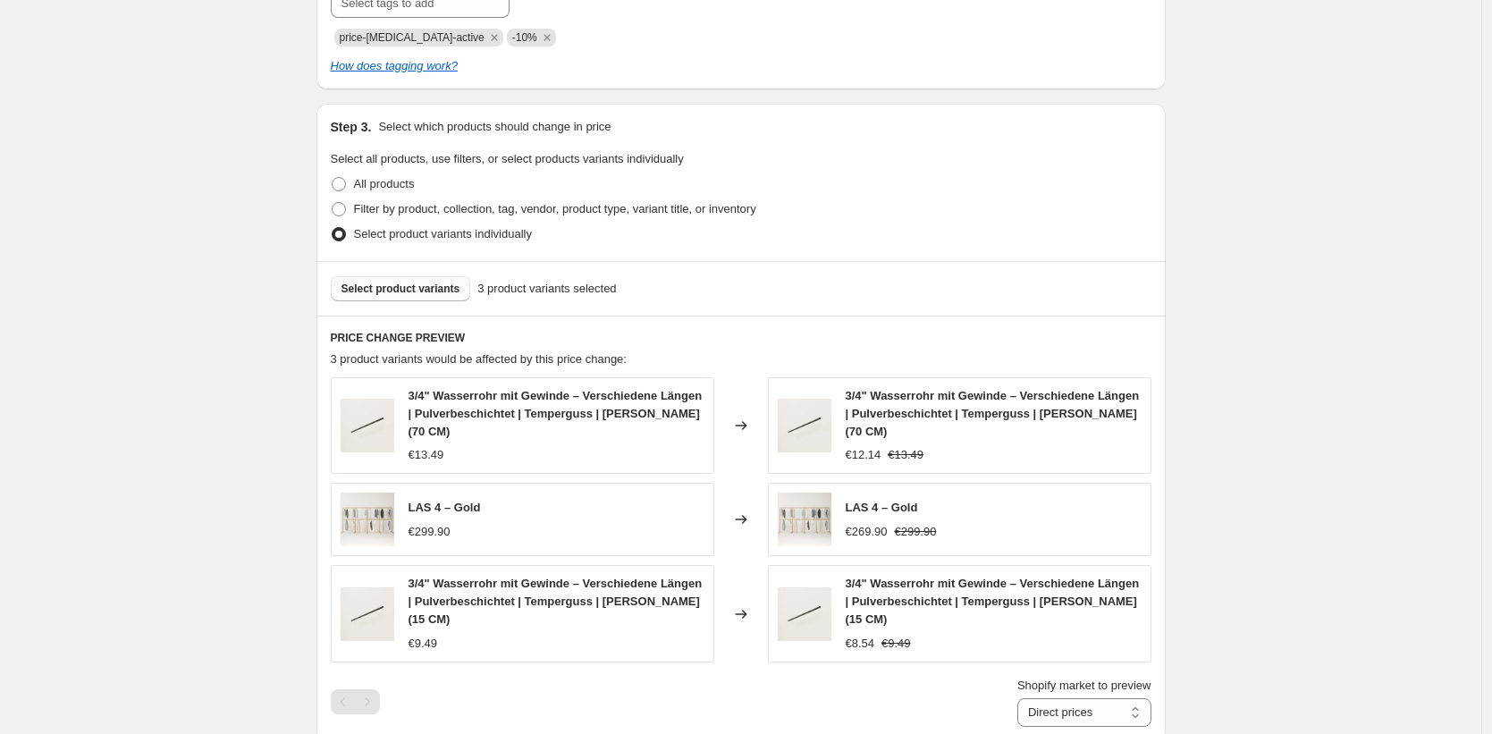
scroll to position [1111, 0]
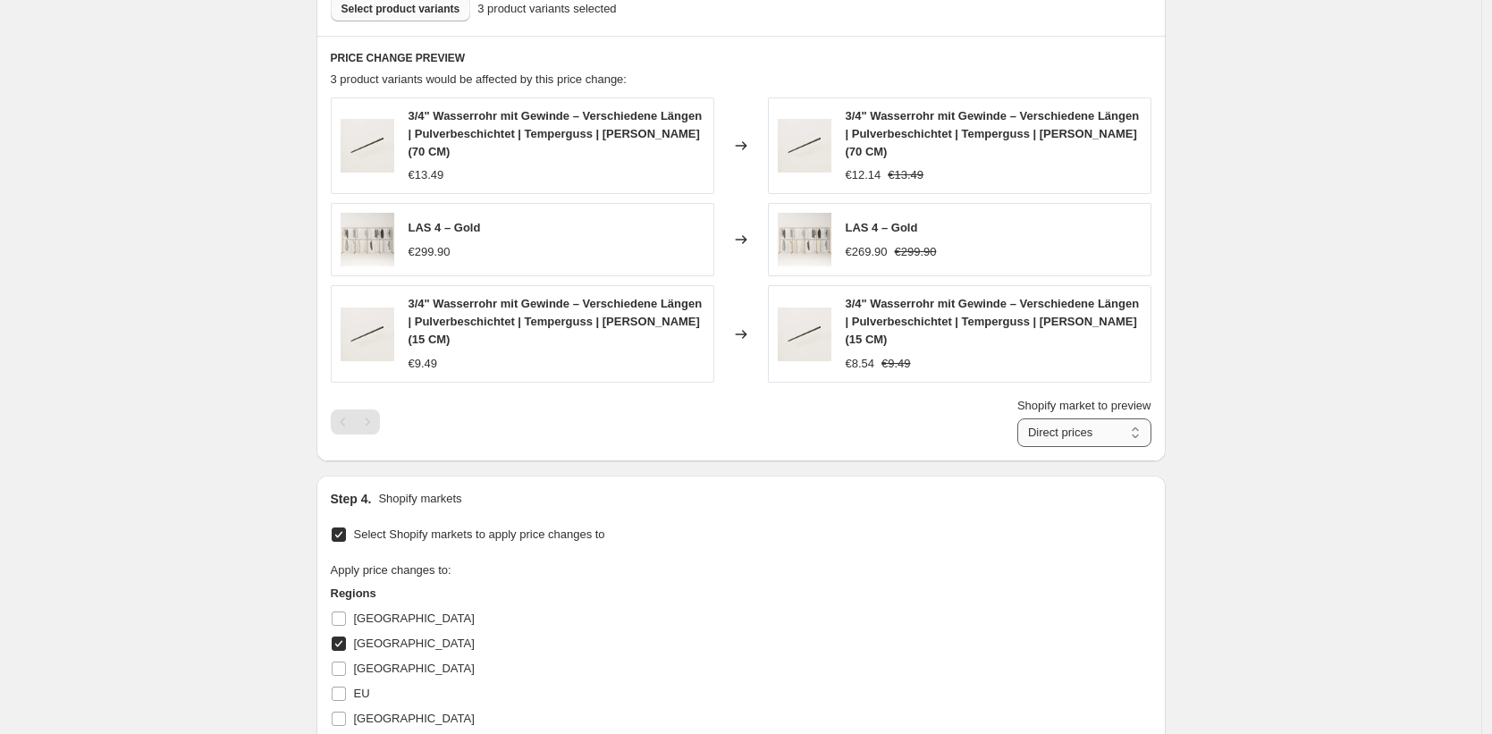
click at [1093, 437] on select "Direct prices [GEOGRAPHIC_DATA]" at bounding box center [1084, 432] width 134 height 29
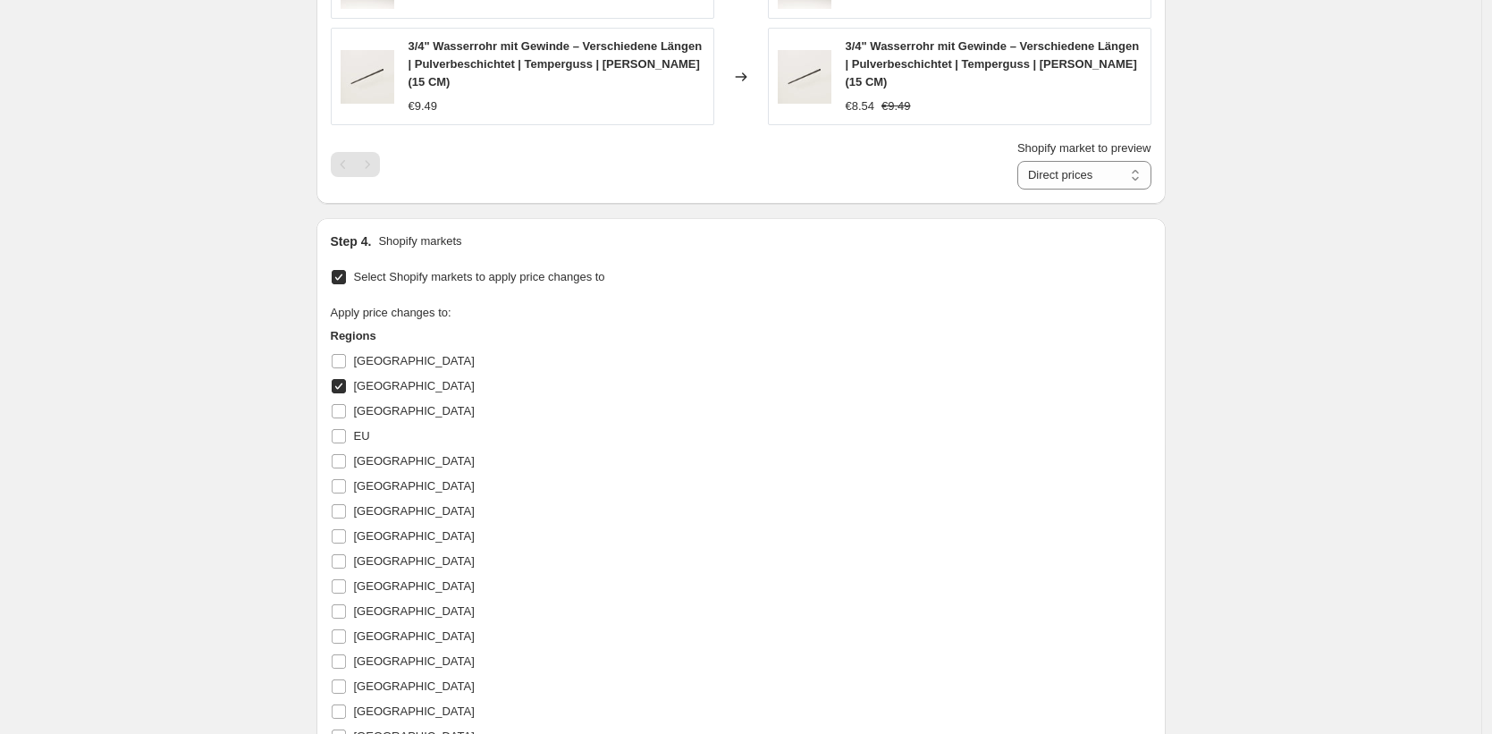
scroll to position [1392, 0]
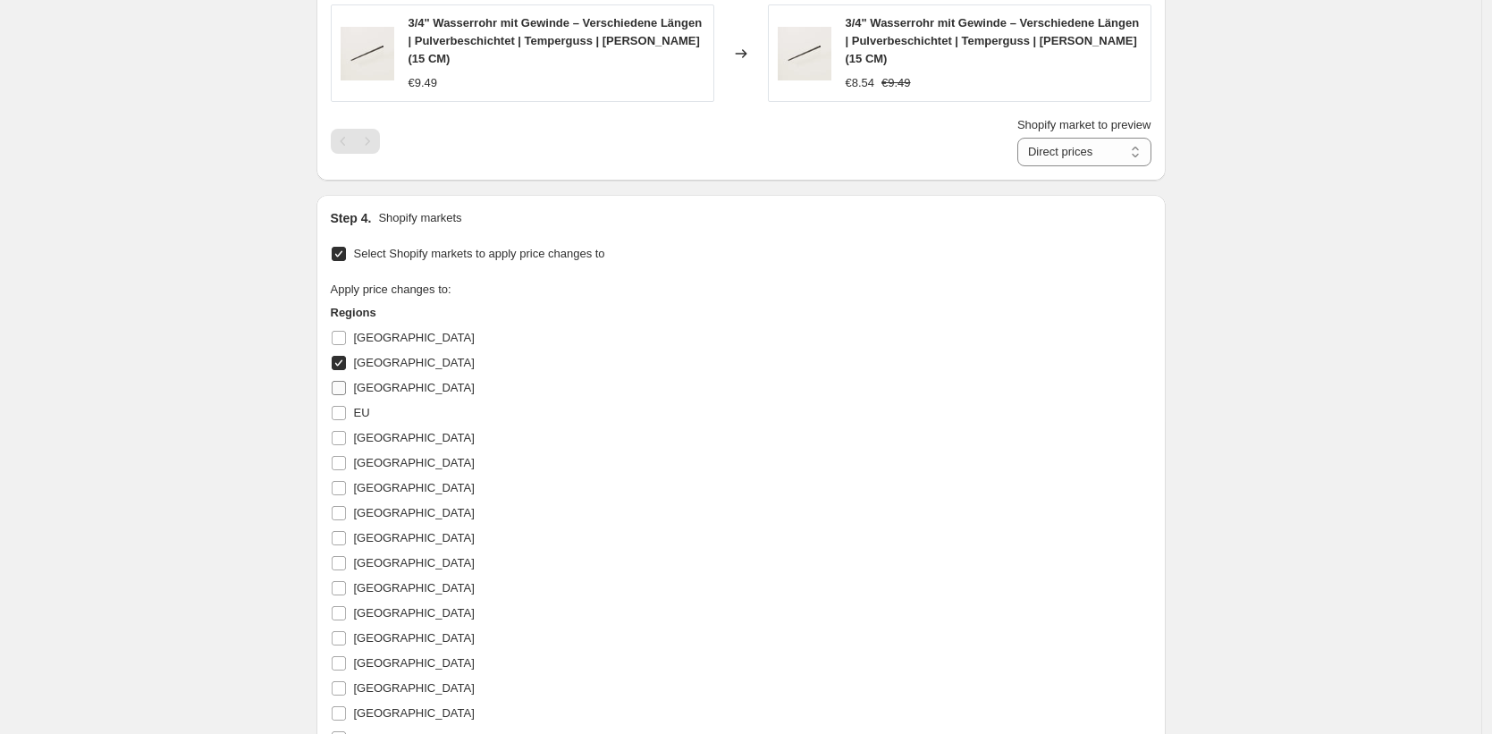
click at [341, 389] on input "[GEOGRAPHIC_DATA]" at bounding box center [339, 388] width 14 height 14
checkbox input "true"
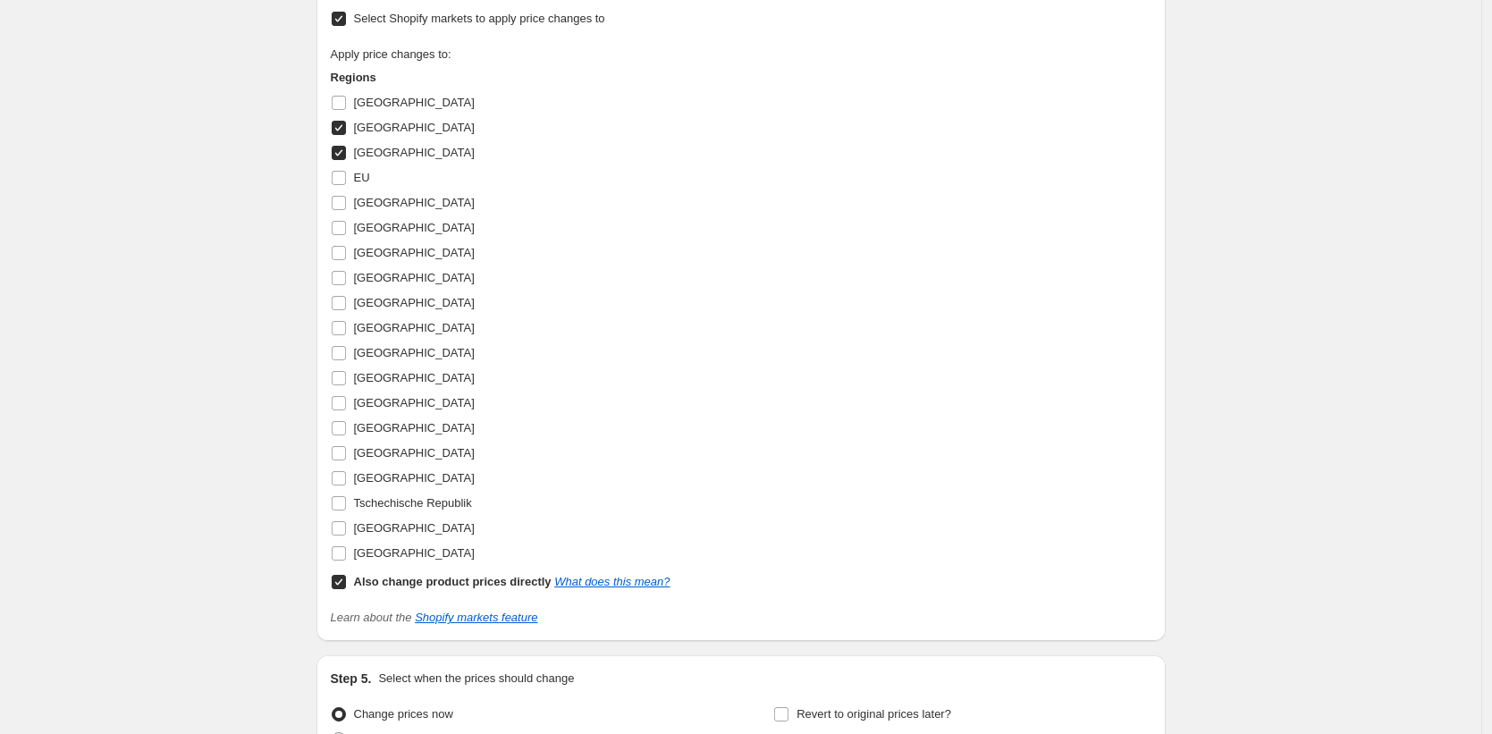
scroll to position [1701, 0]
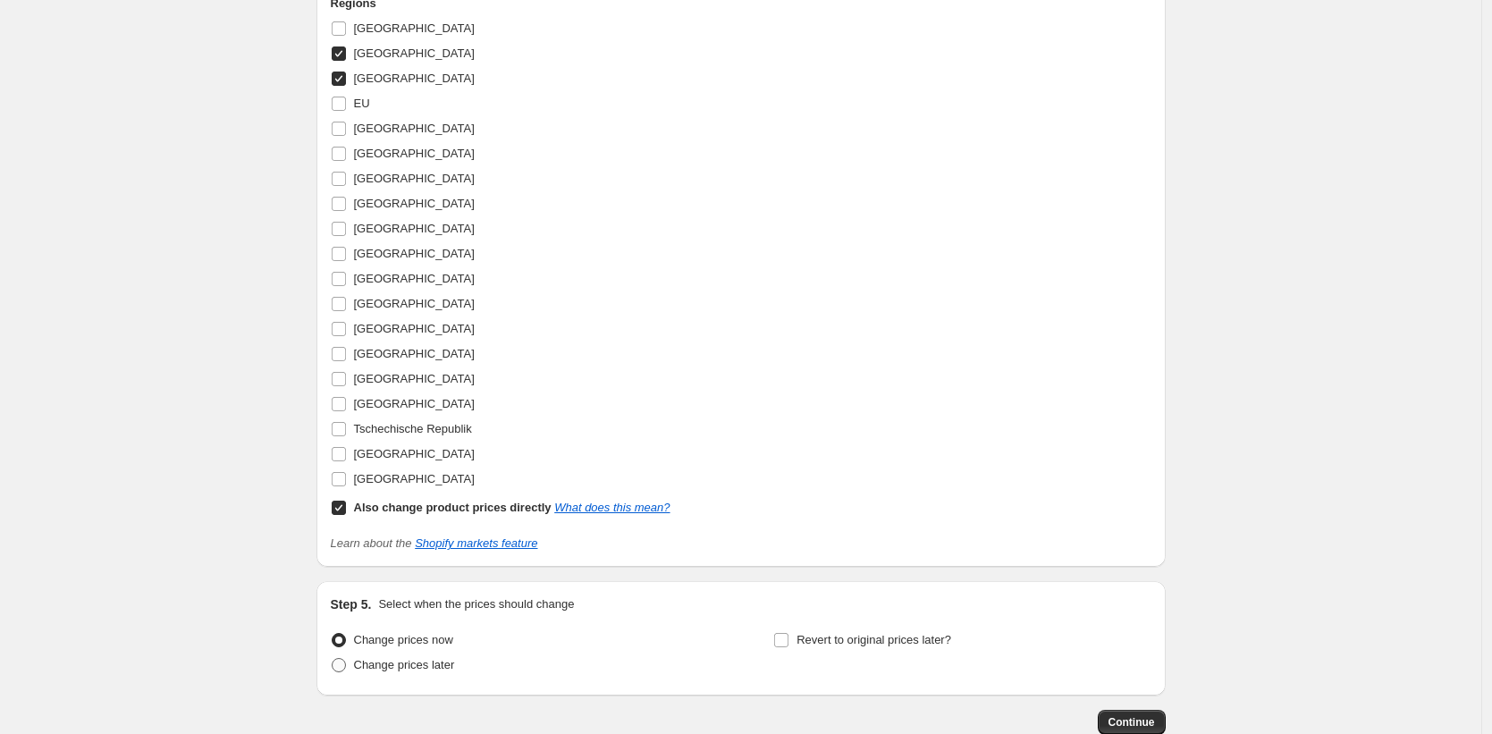
click at [344, 666] on span at bounding box center [339, 665] width 14 height 14
click at [333, 659] on input "Change prices later" at bounding box center [332, 658] width 1 height 1
radio input "true"
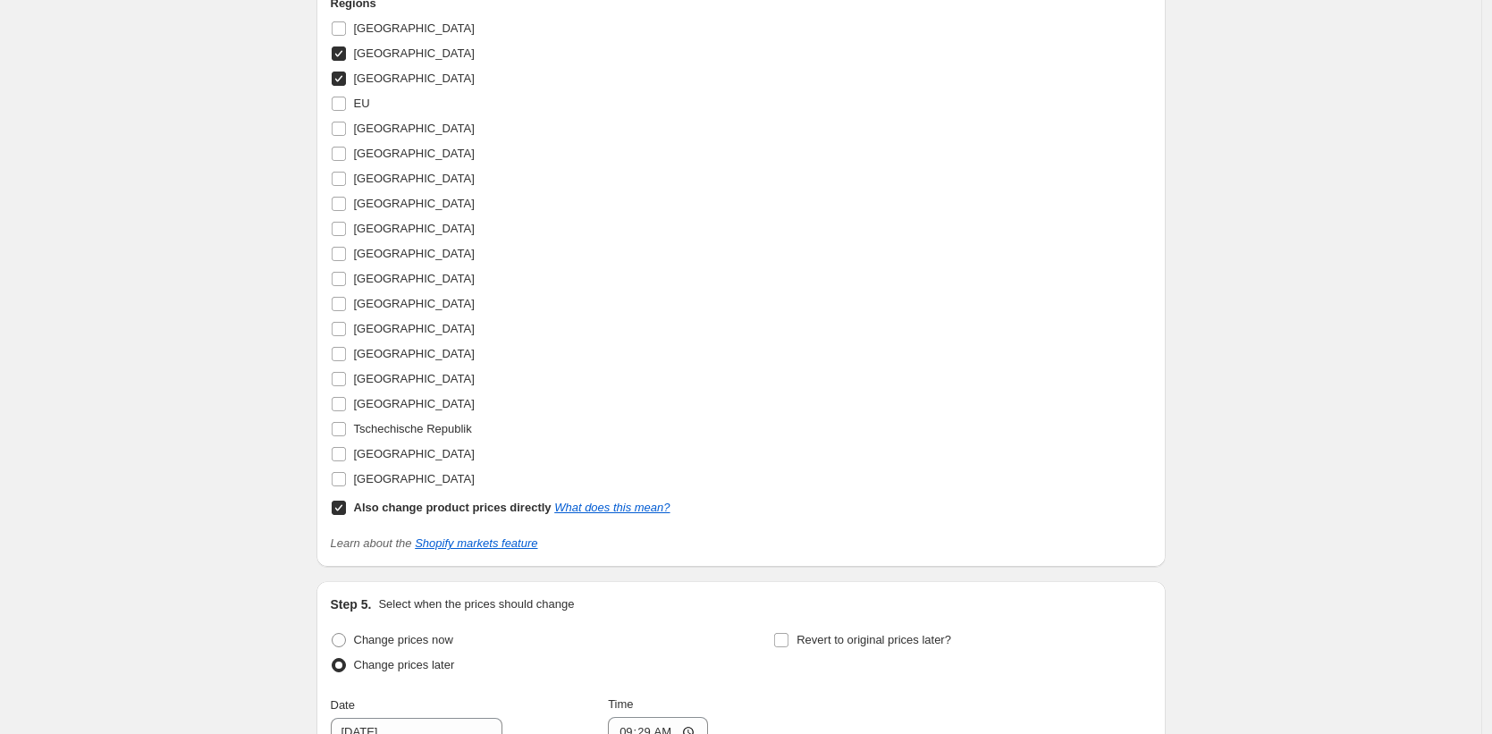
scroll to position [2146, 0]
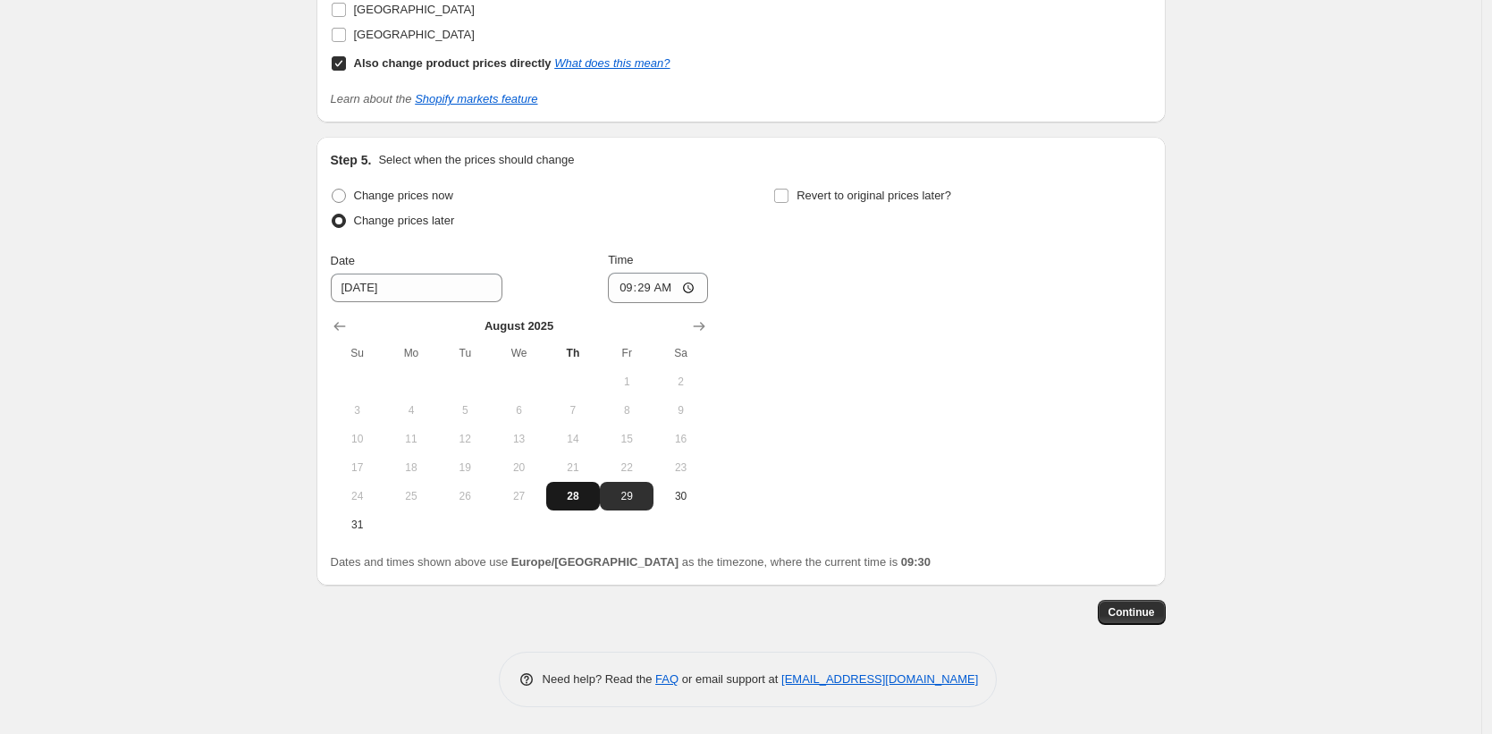
click at [588, 503] on button "28" at bounding box center [573, 496] width 54 height 29
type input "[DATE]"
click at [701, 286] on input "09:29" at bounding box center [658, 288] width 100 height 30
type input "10:00"
click at [877, 446] on div "Change prices now Change prices later Date [DATE] Time 10:00 [DATE] Su Mo Tu We…" at bounding box center [741, 361] width 821 height 356
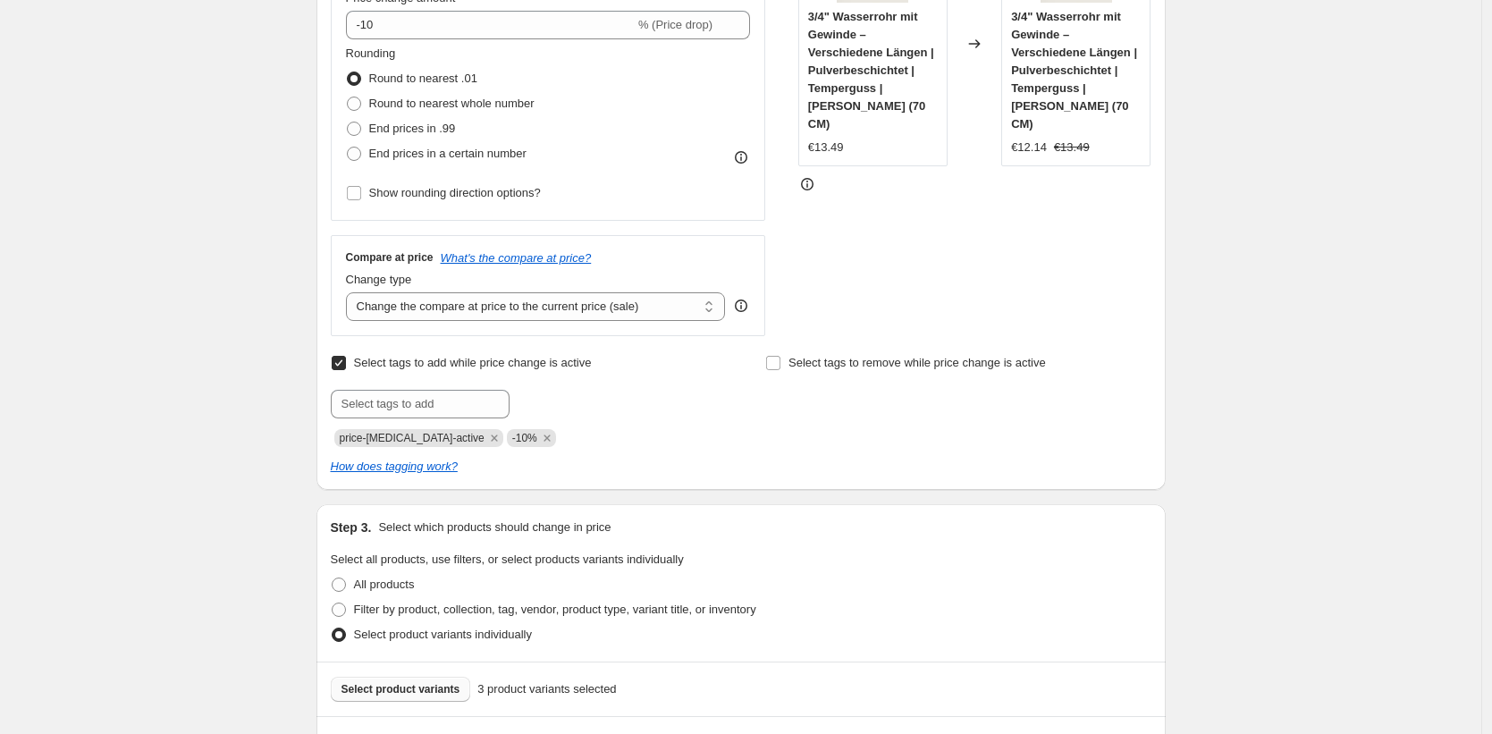
scroll to position [0, 0]
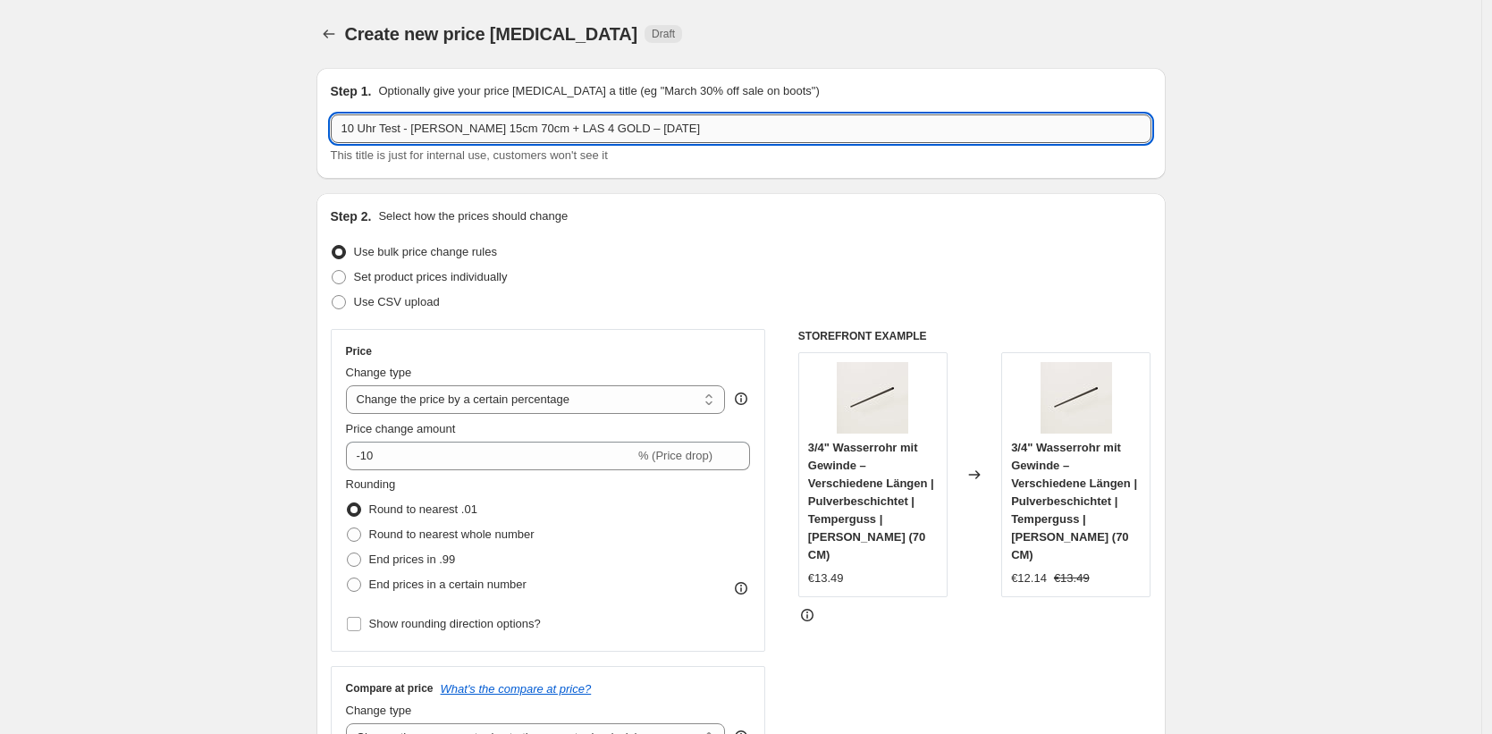
click at [480, 130] on input "10 Uhr Test - [PERSON_NAME] 15cm 70cm + LAS 4 GOLD – [DATE]" at bounding box center [741, 128] width 821 height 29
type input "10 Uhr Test - [PERSON_NAME] 15cm + 70cm + LAS 4 GOLD – [DATE]"
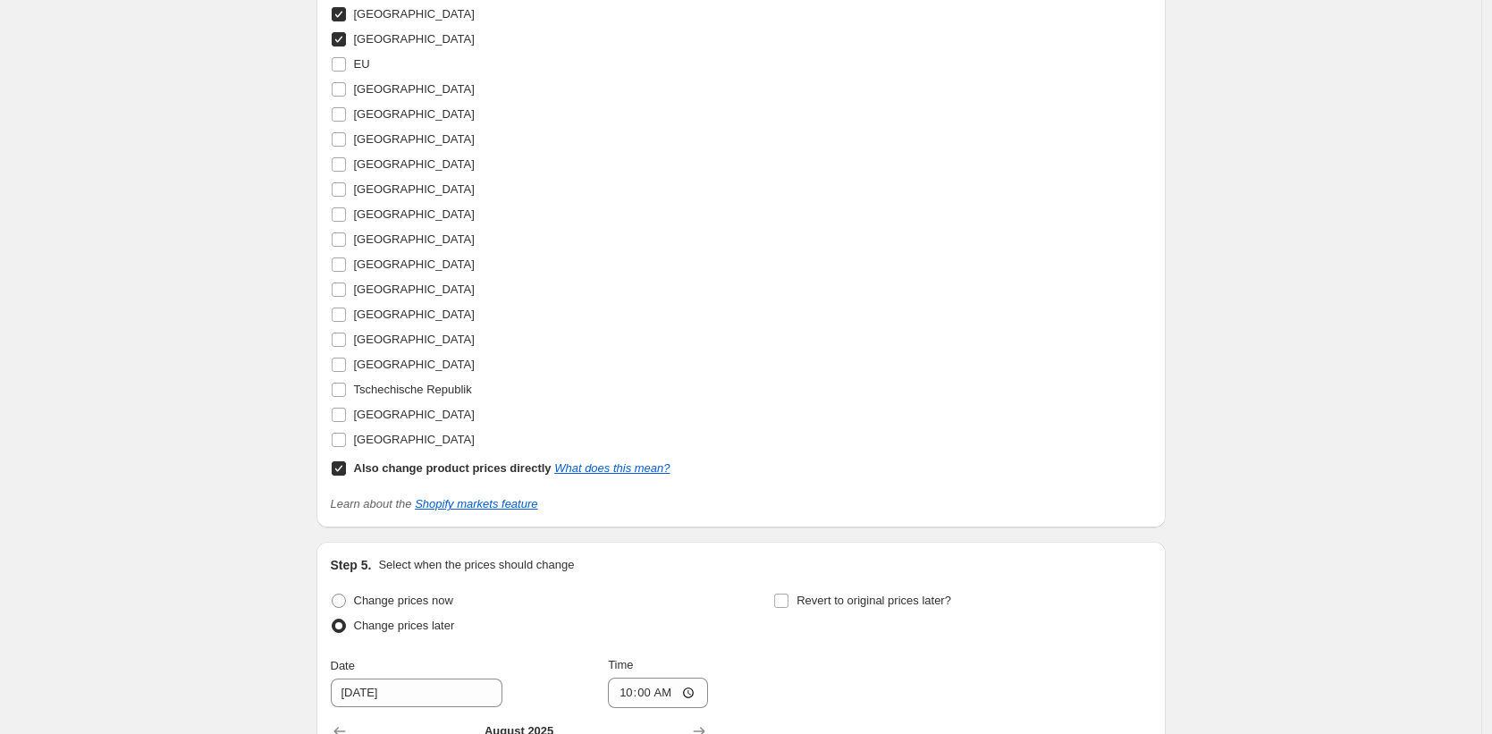
scroll to position [2146, 0]
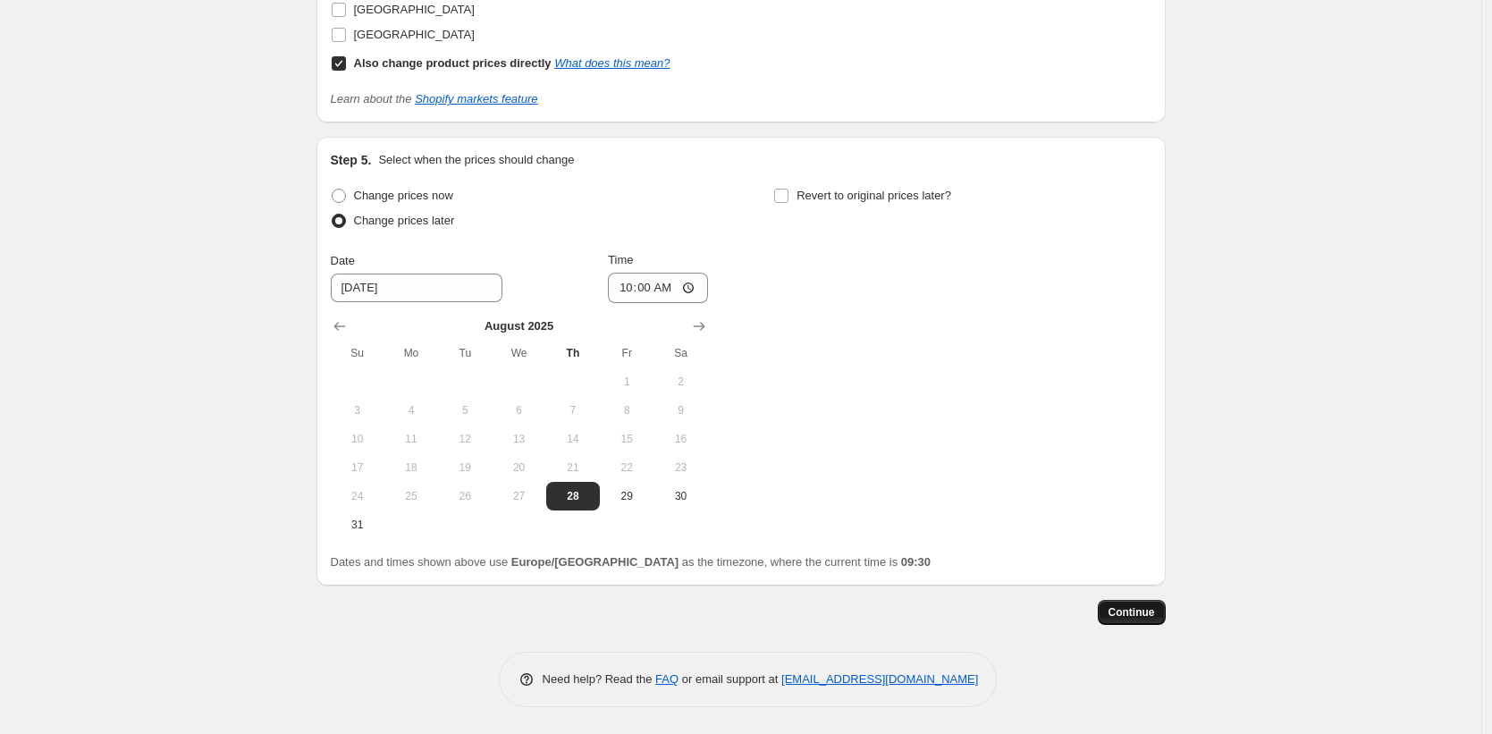
click at [1162, 606] on button "Continue" at bounding box center [1132, 612] width 68 height 25
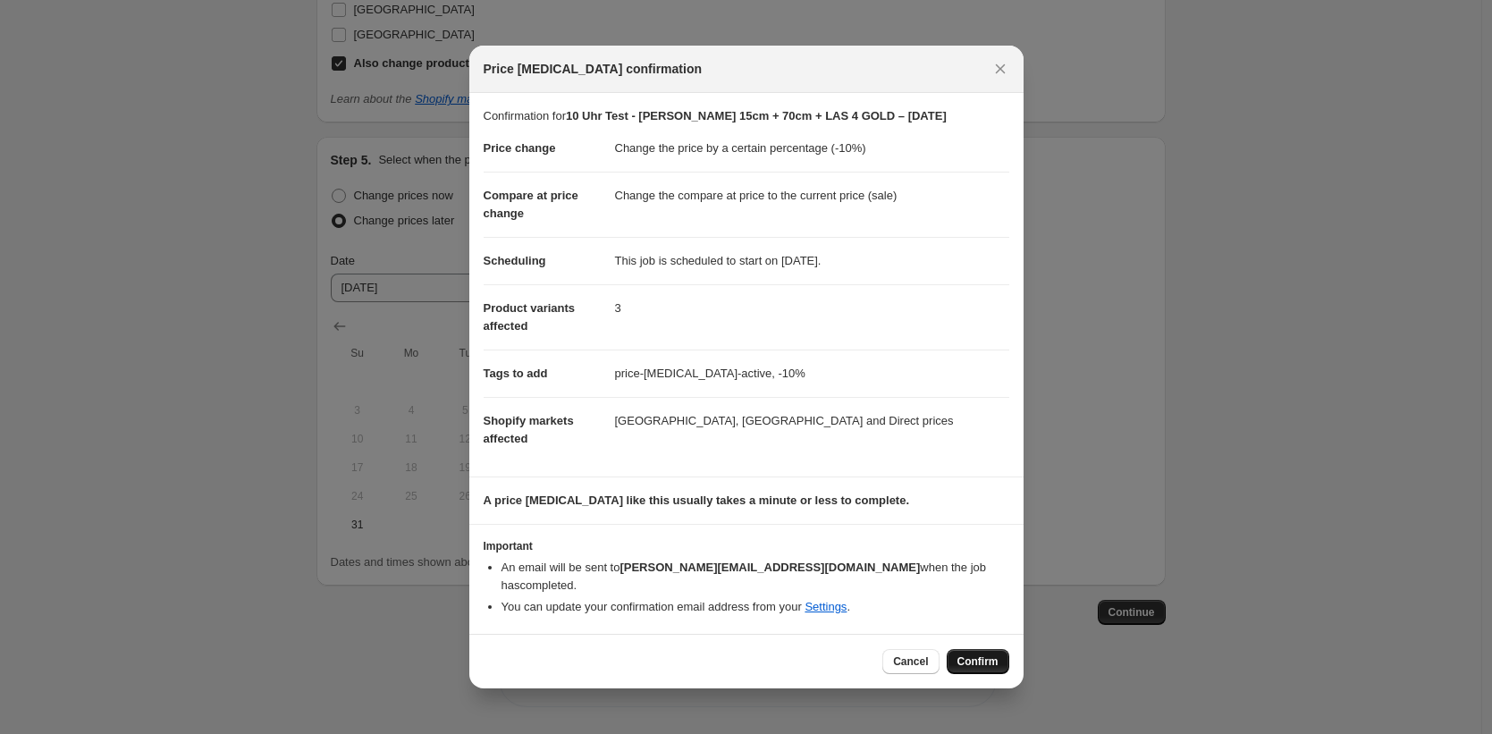
click at [984, 660] on span "Confirm" at bounding box center [978, 661] width 41 height 14
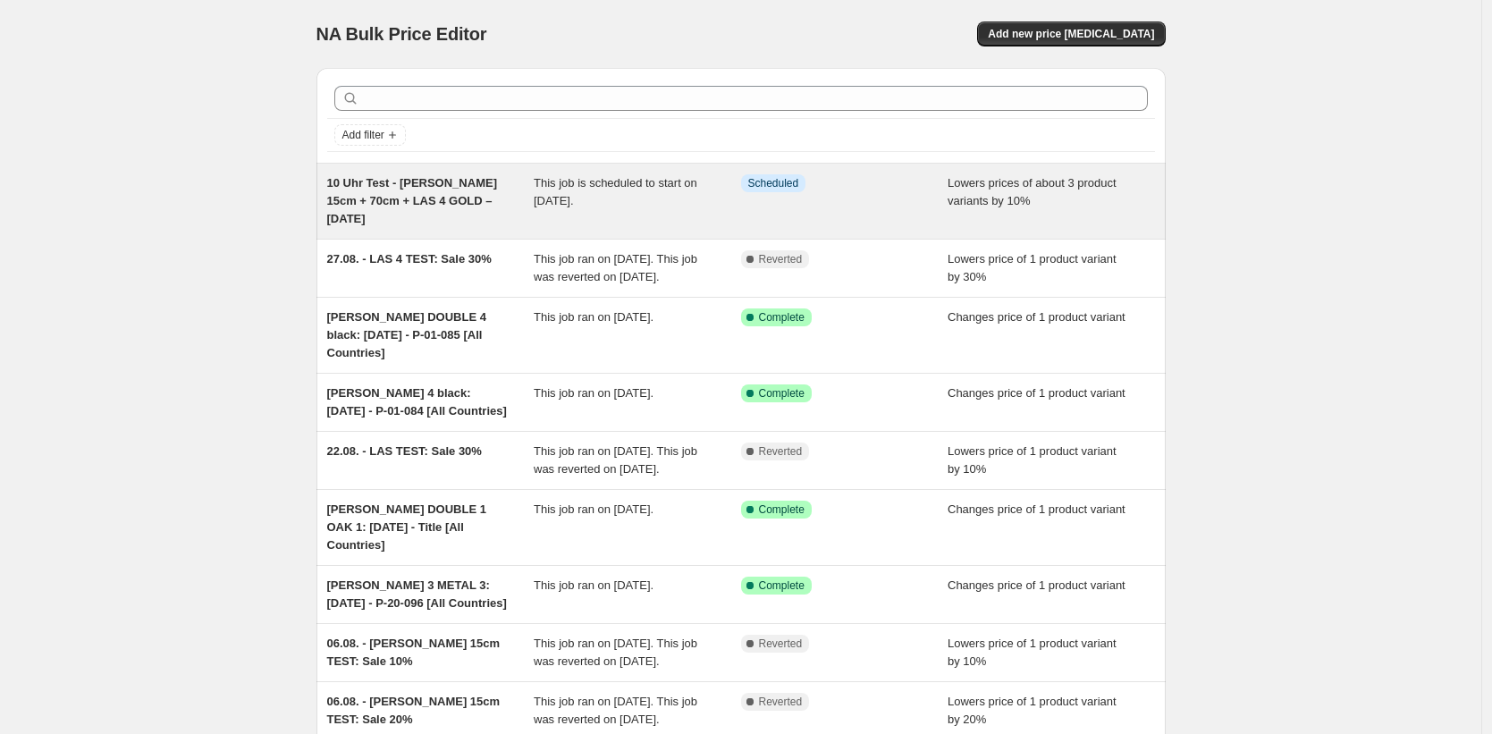
click at [490, 197] on div "10 Uhr Test - [PERSON_NAME] 15cm + 70cm + LAS 4 GOLD – [DATE]" at bounding box center [430, 201] width 207 height 54
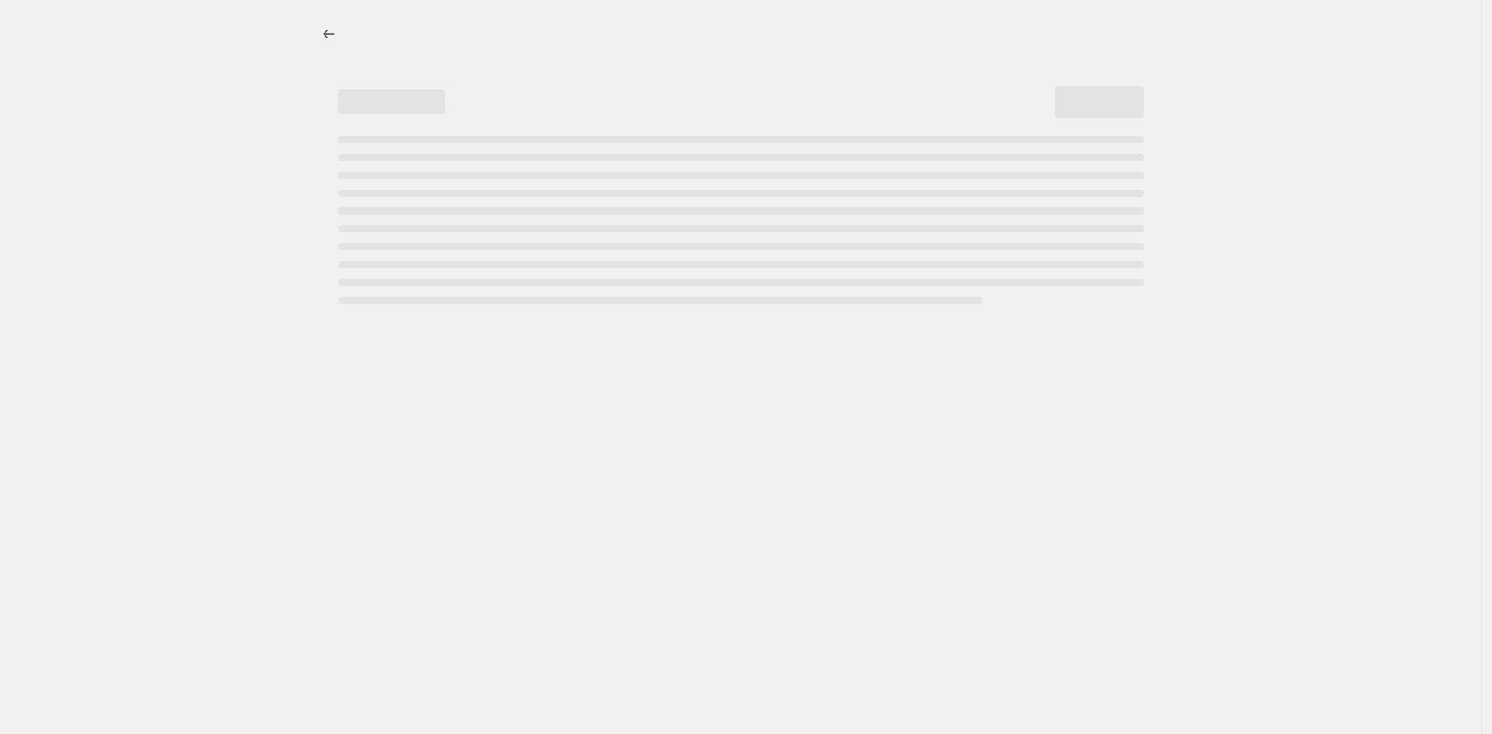
select select "percentage"
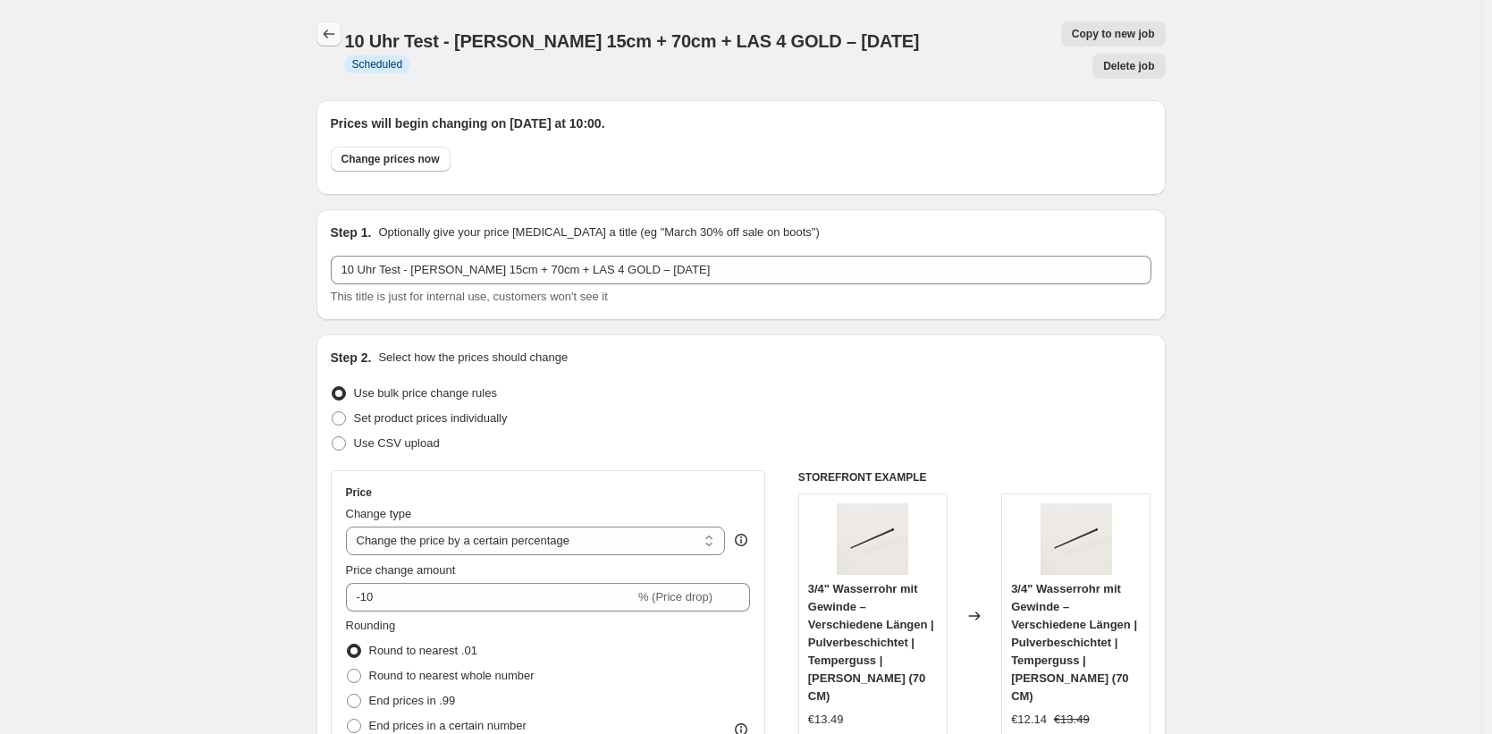
click at [335, 36] on icon "Price change jobs" at bounding box center [329, 34] width 18 height 18
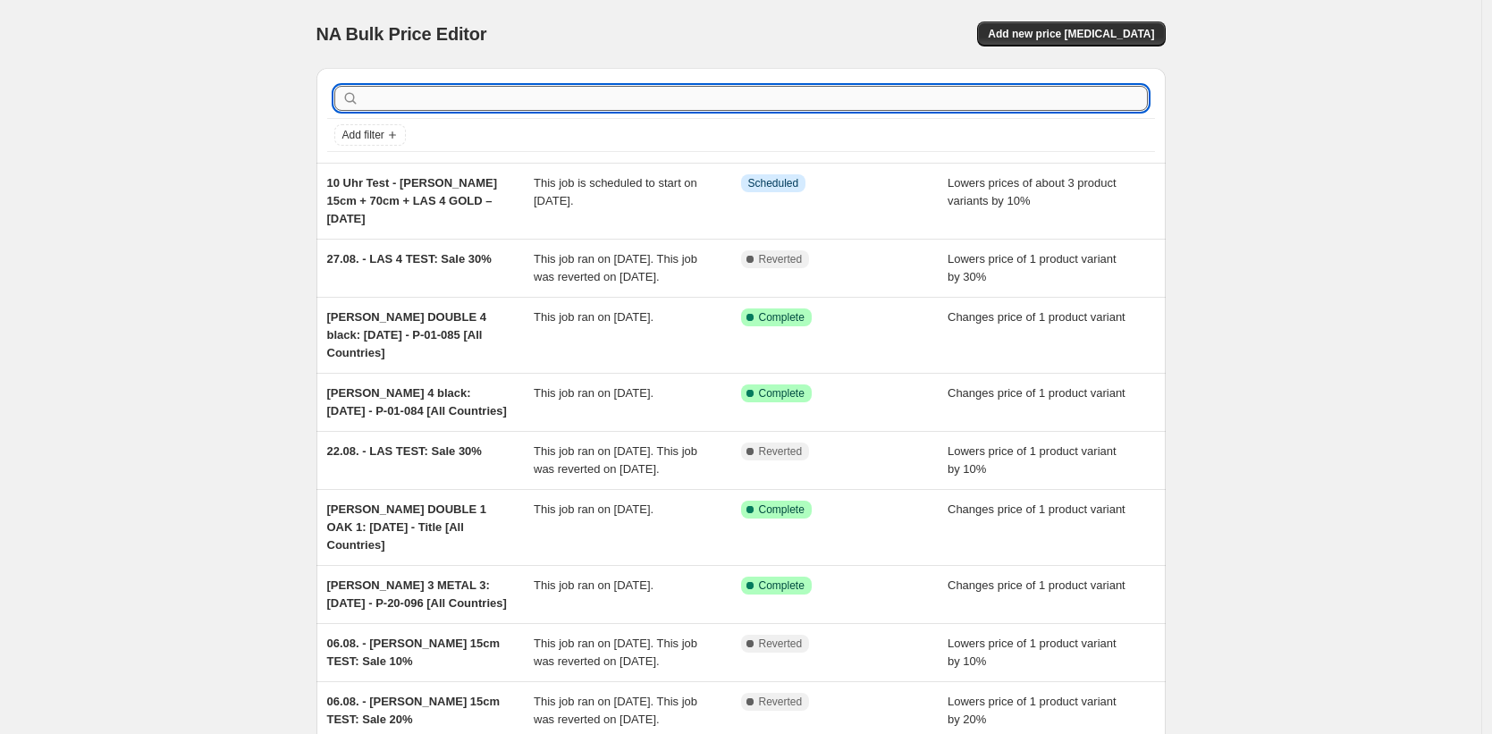
click at [1004, 104] on input "text" at bounding box center [755, 98] width 785 height 25
type input "sale"
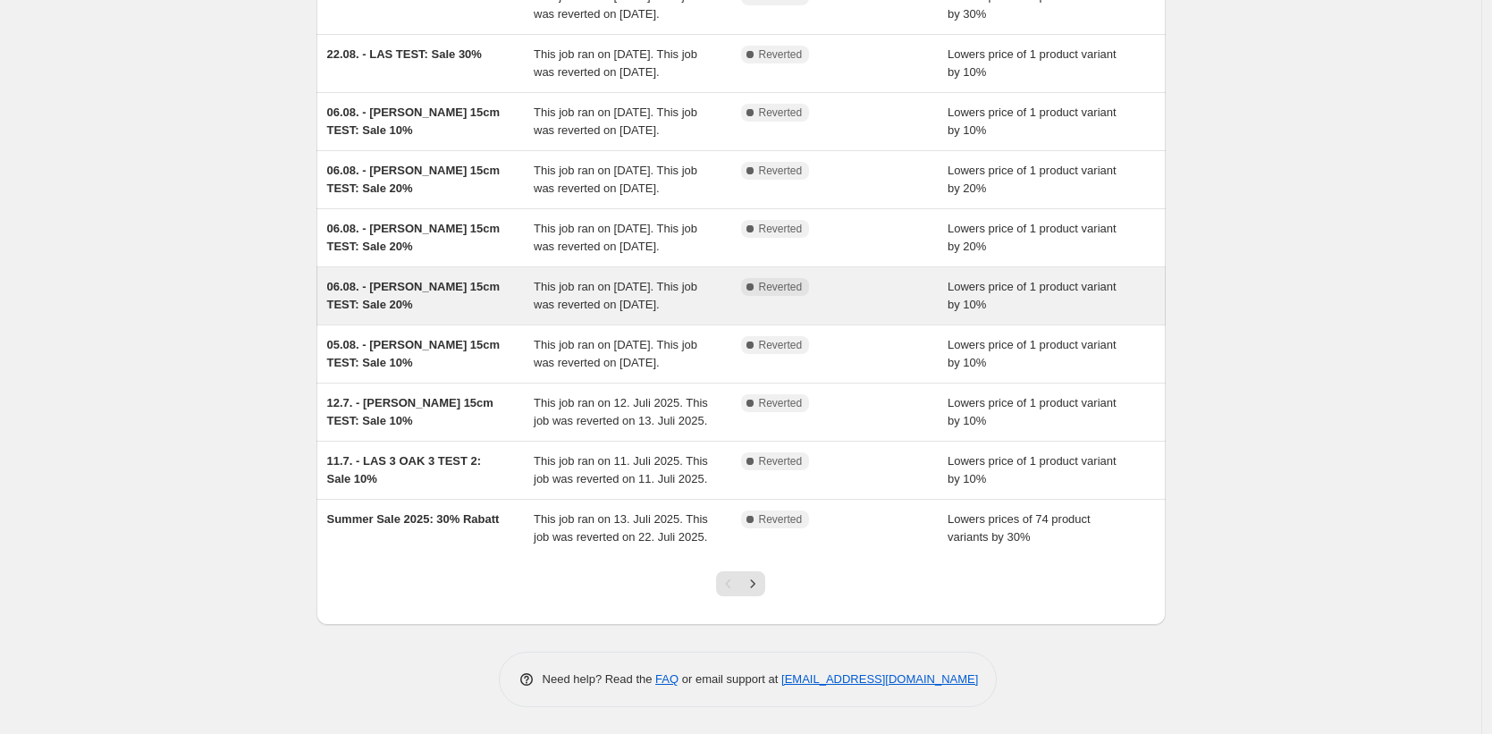
scroll to position [366, 0]
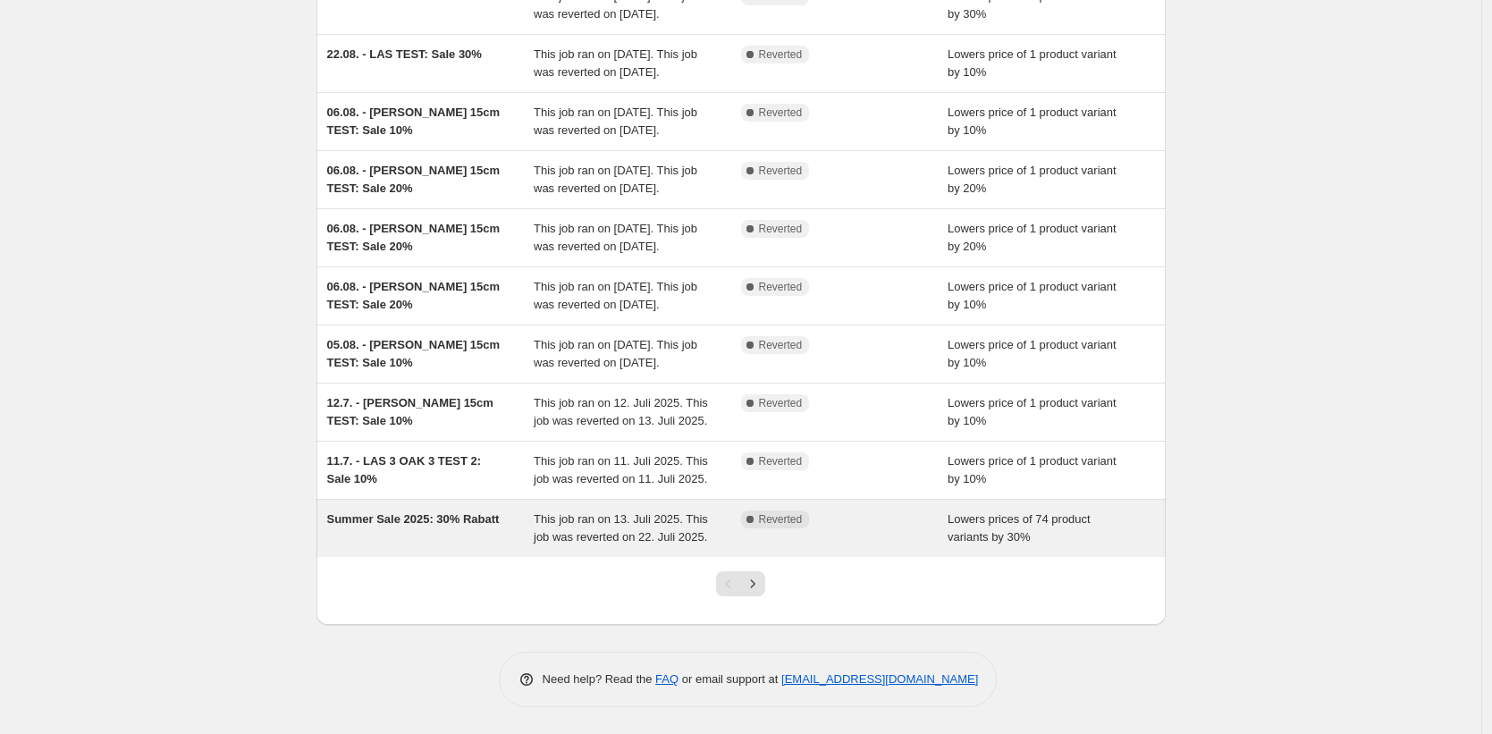
click at [437, 528] on div "Summer Sale 2025: 30% Rabatt" at bounding box center [430, 529] width 207 height 36
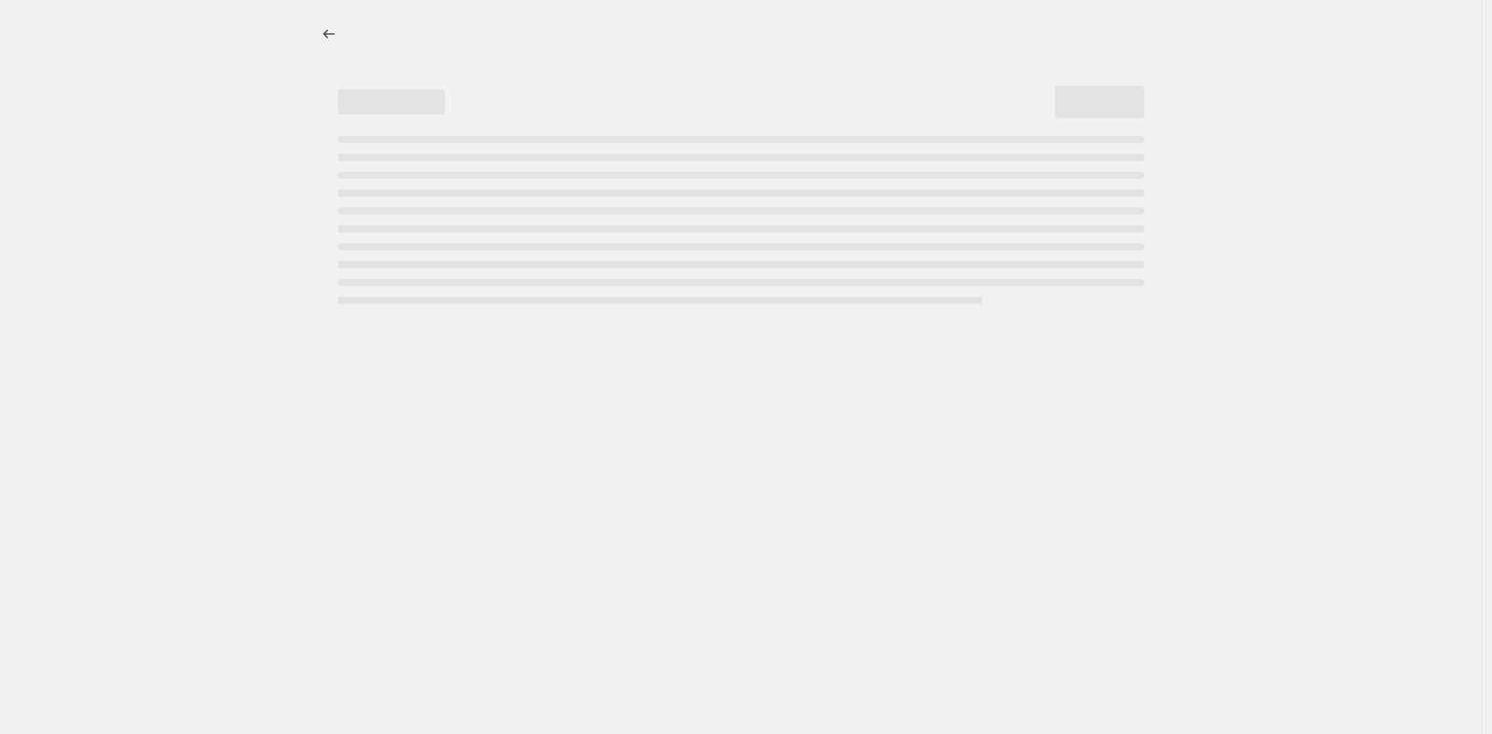
select select "percentage"
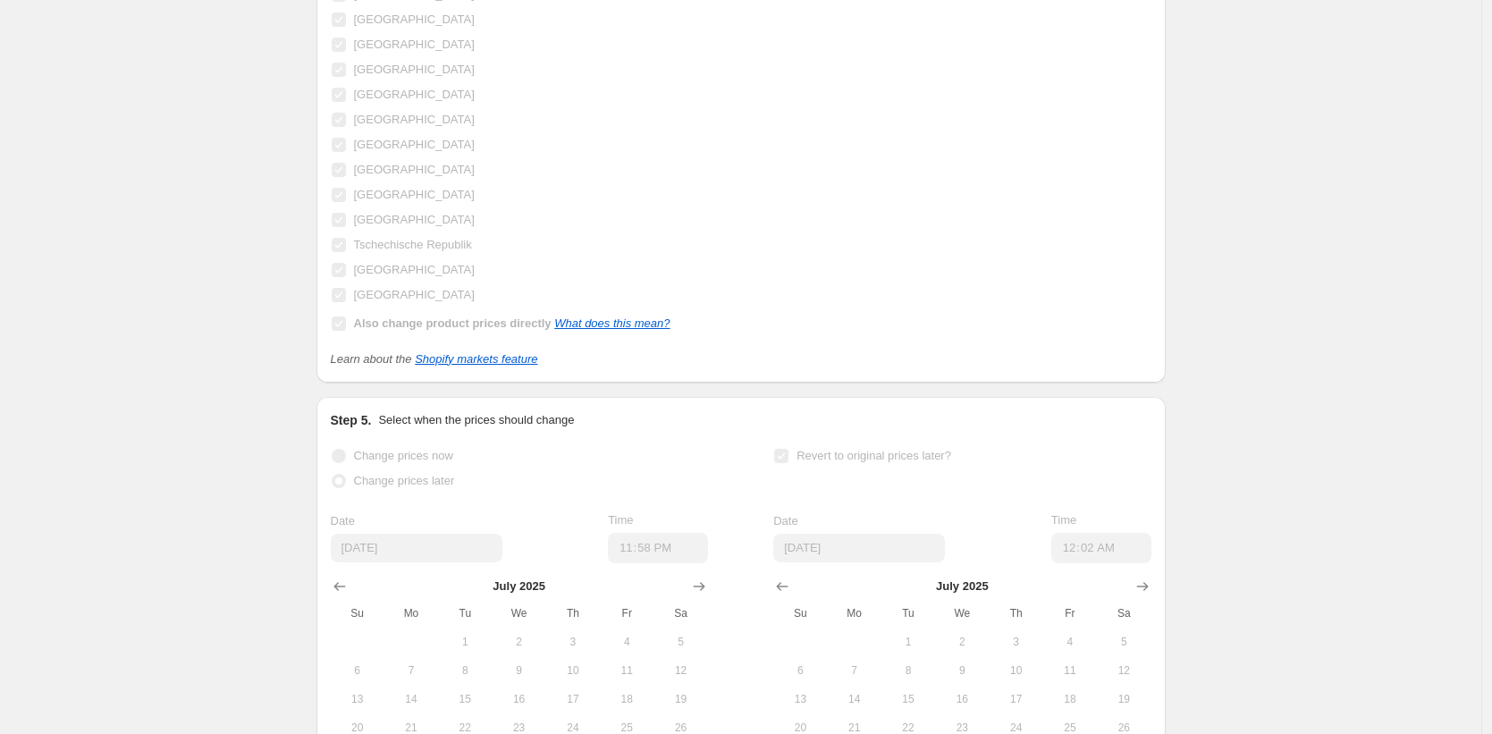
scroll to position [2266, 0]
